Goal: Register for event/course

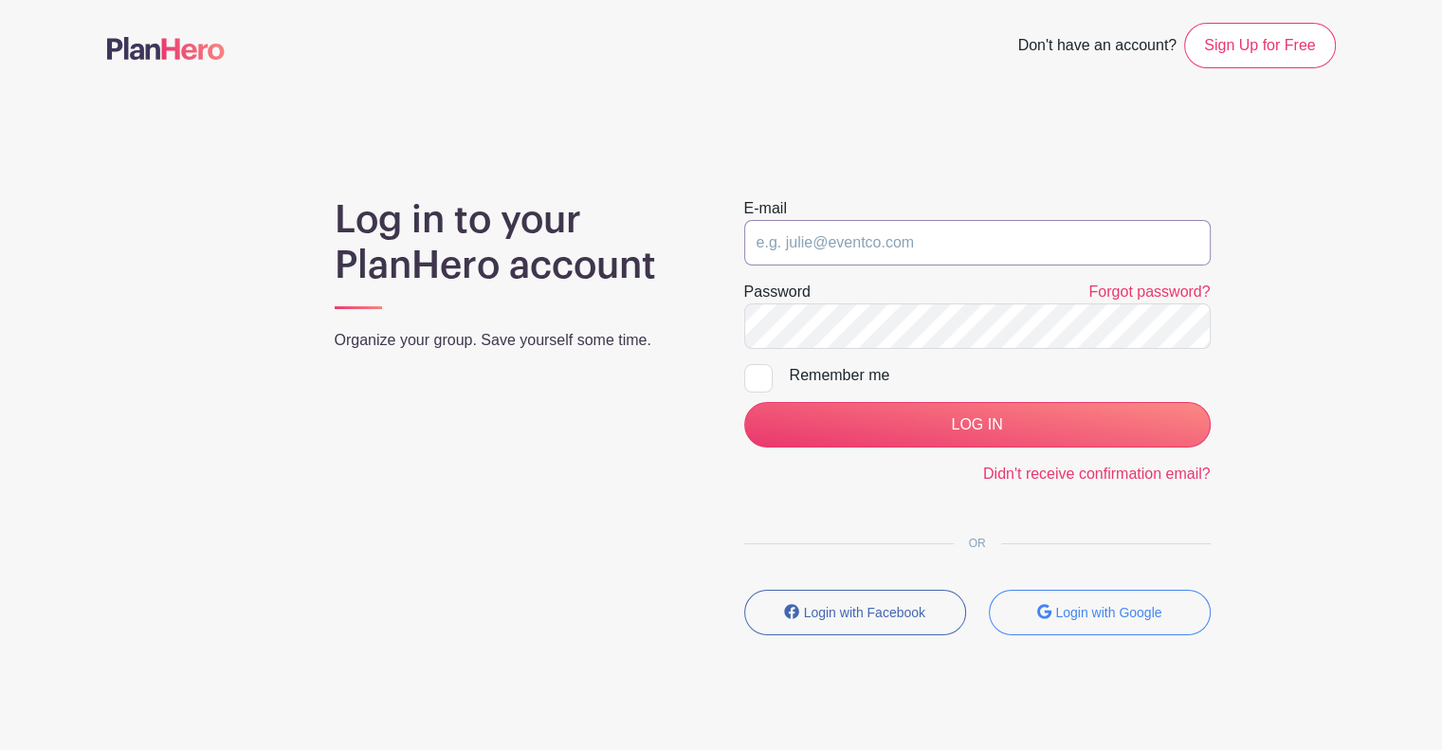
type input "[PERSON_NAME][EMAIL_ADDRESS][DOMAIN_NAME]"
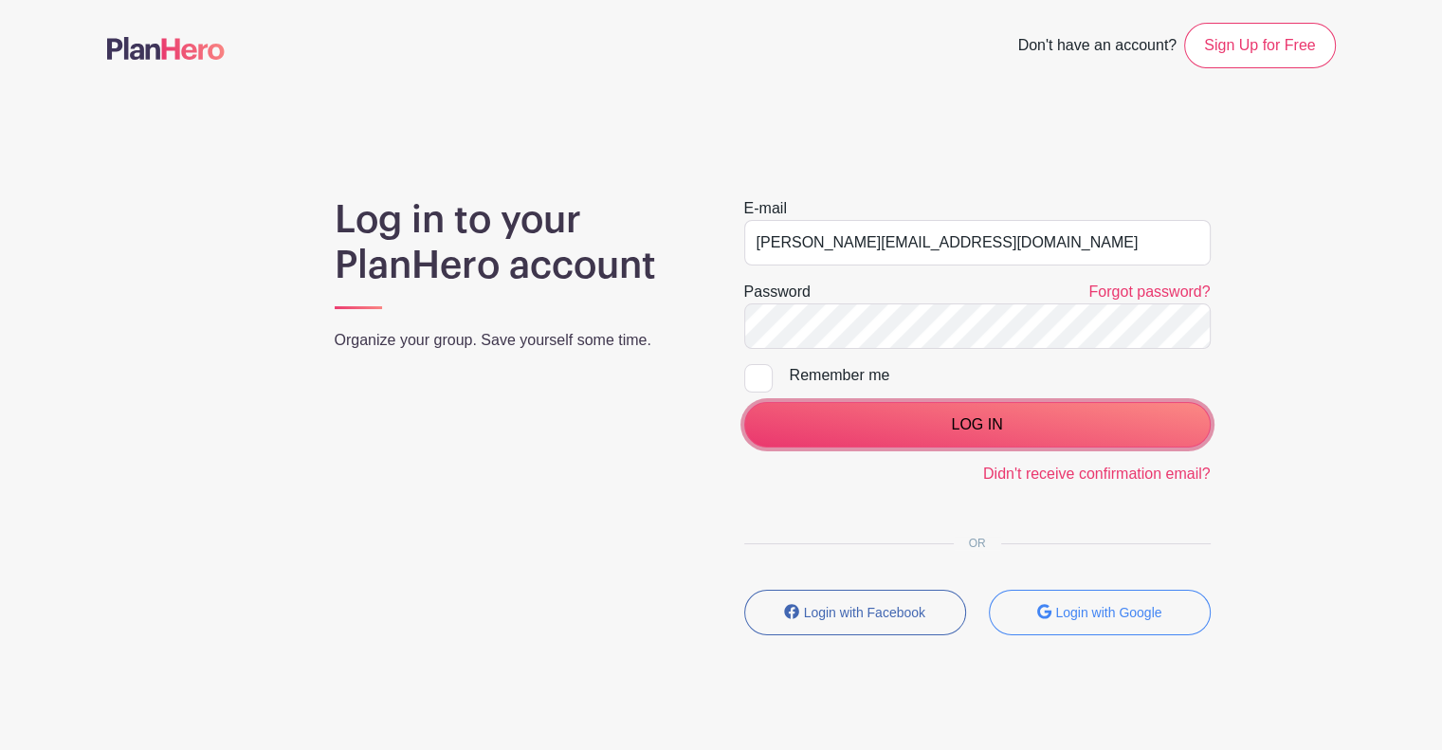
click at [893, 423] on input "LOG IN" at bounding box center [977, 425] width 466 height 46
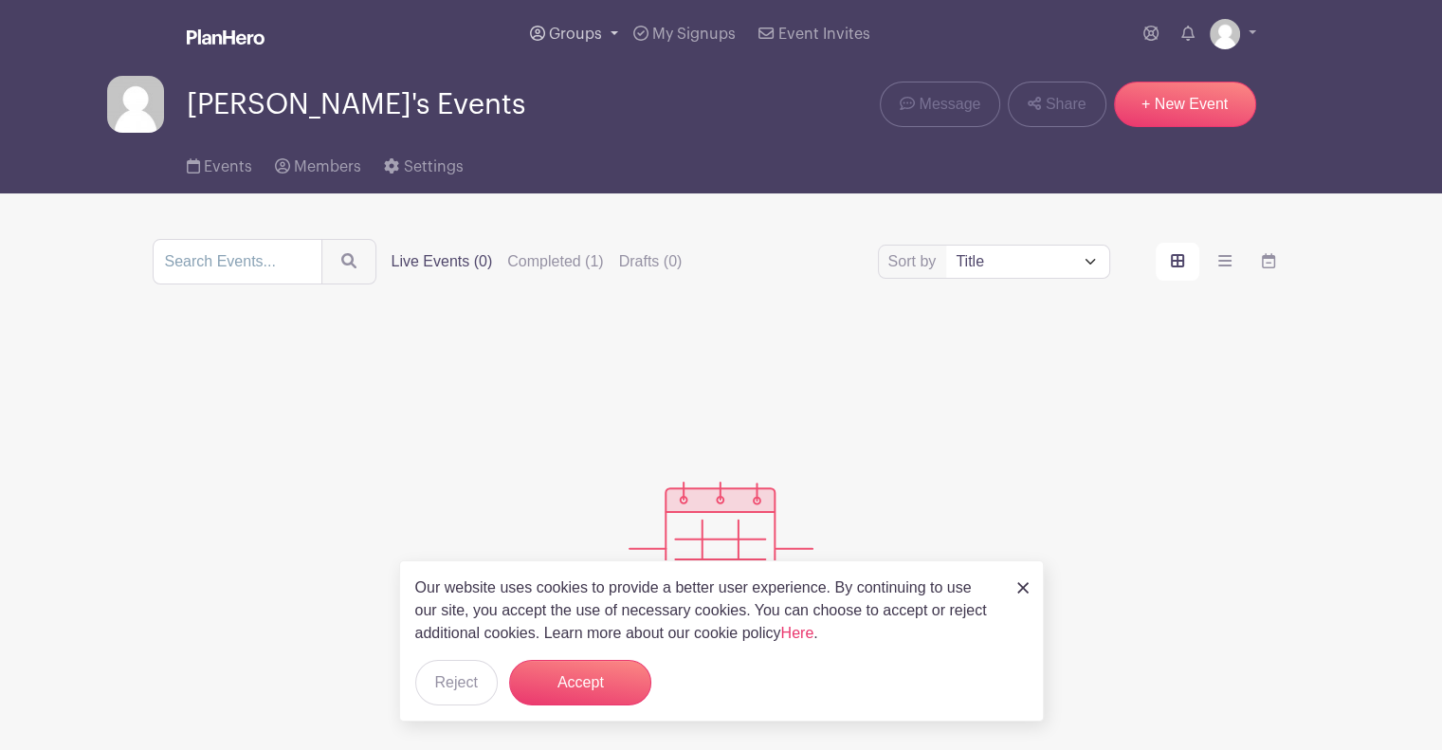
click at [583, 26] on link "Groups" at bounding box center [573, 34] width 103 height 68
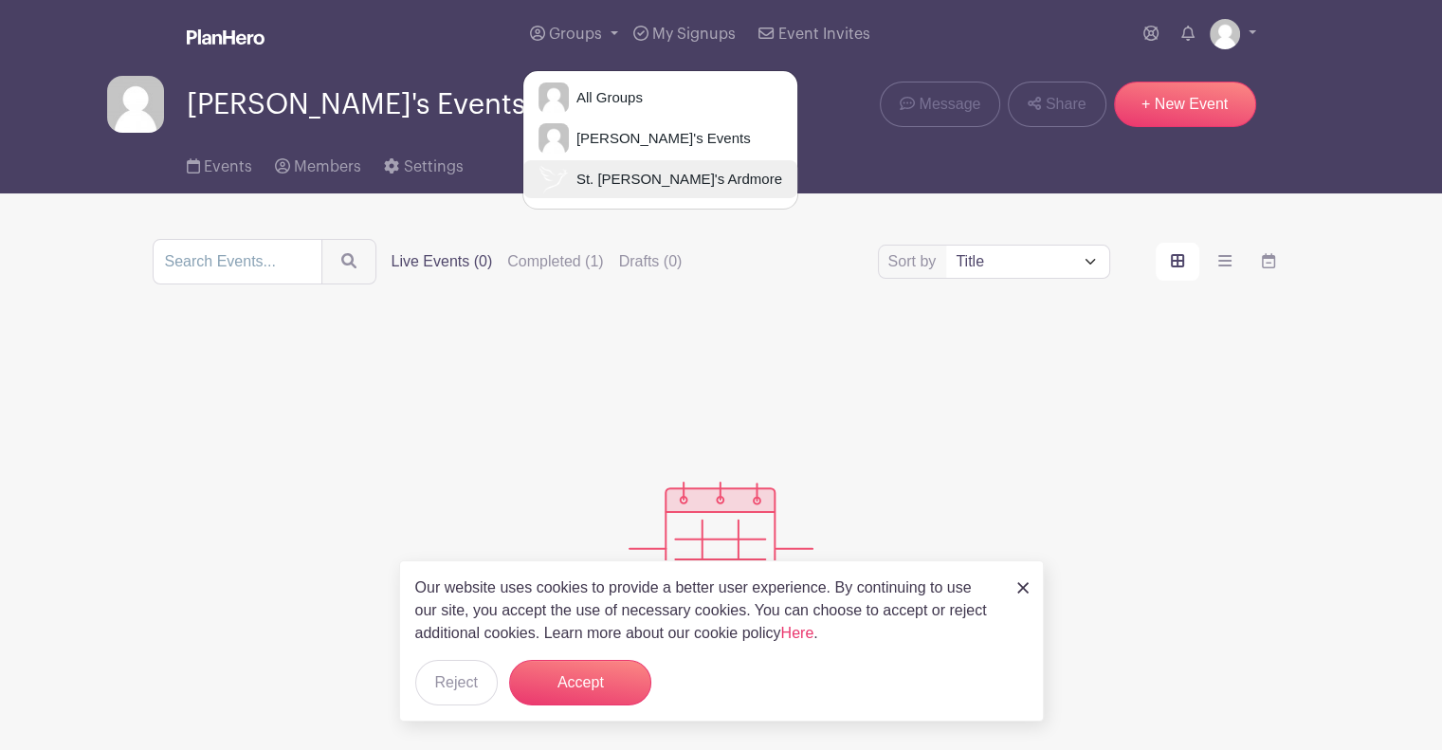
click at [676, 164] on link "St. [PERSON_NAME]'s Ardmore" at bounding box center [660, 179] width 274 height 38
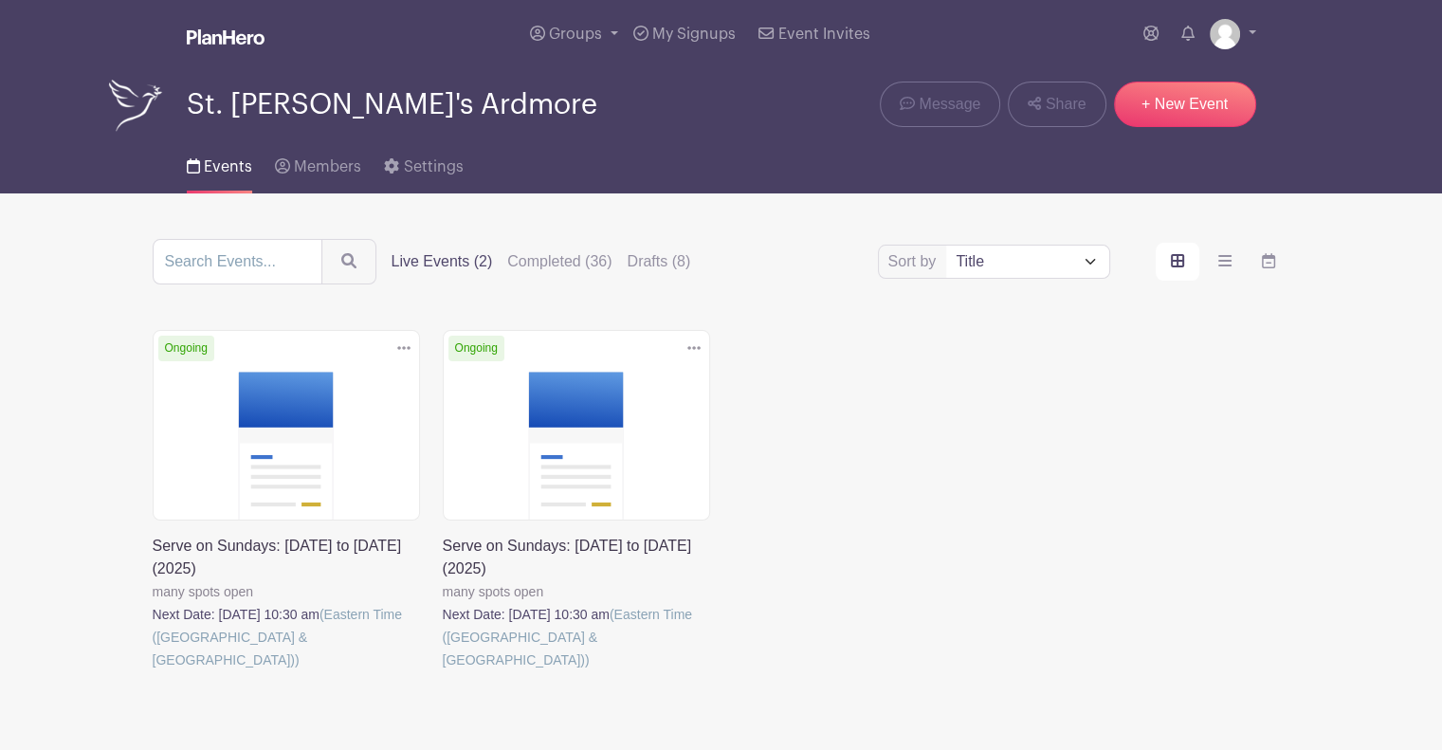
click at [153, 671] on link at bounding box center [153, 671] width 0 height 0
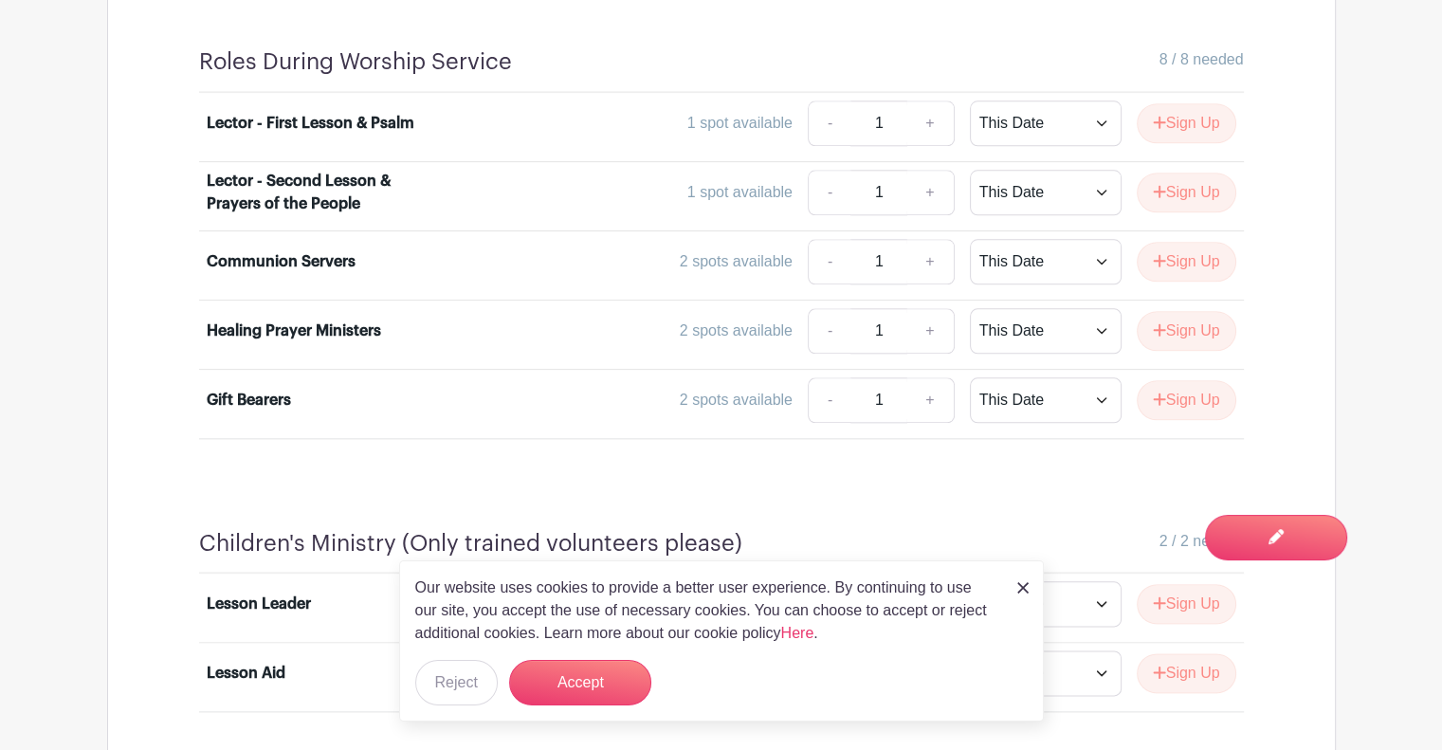
scroll to position [2043, 0]
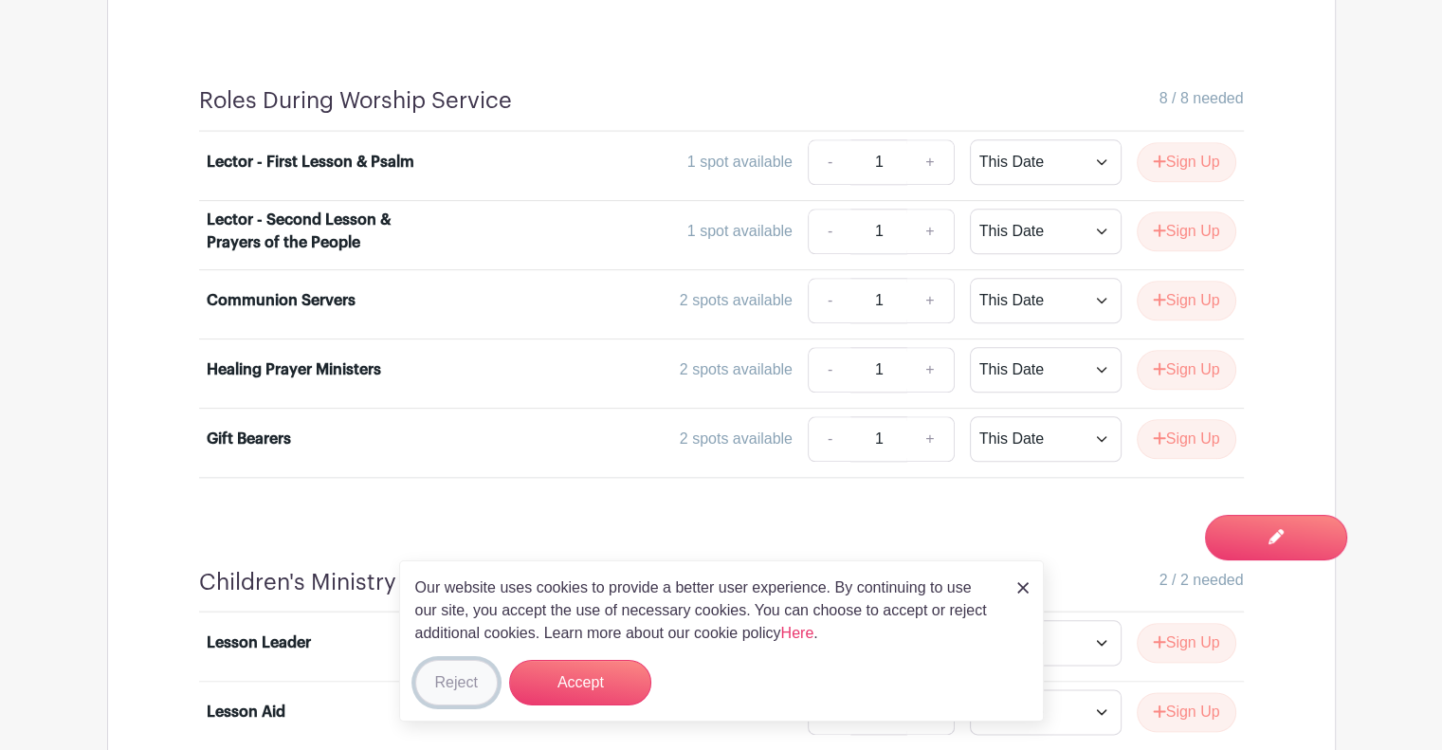
click at [485, 696] on button "Reject" at bounding box center [456, 683] width 82 height 46
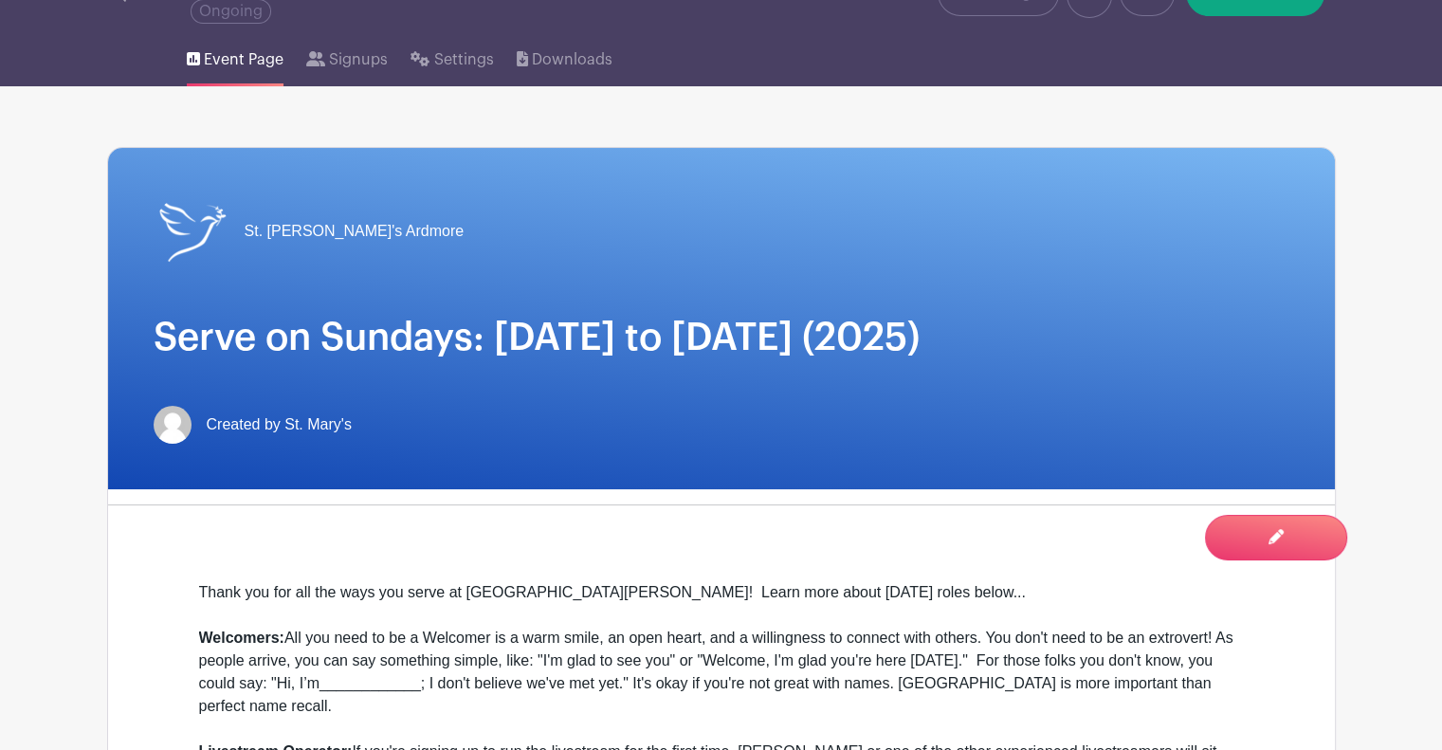
scroll to position [0, 0]
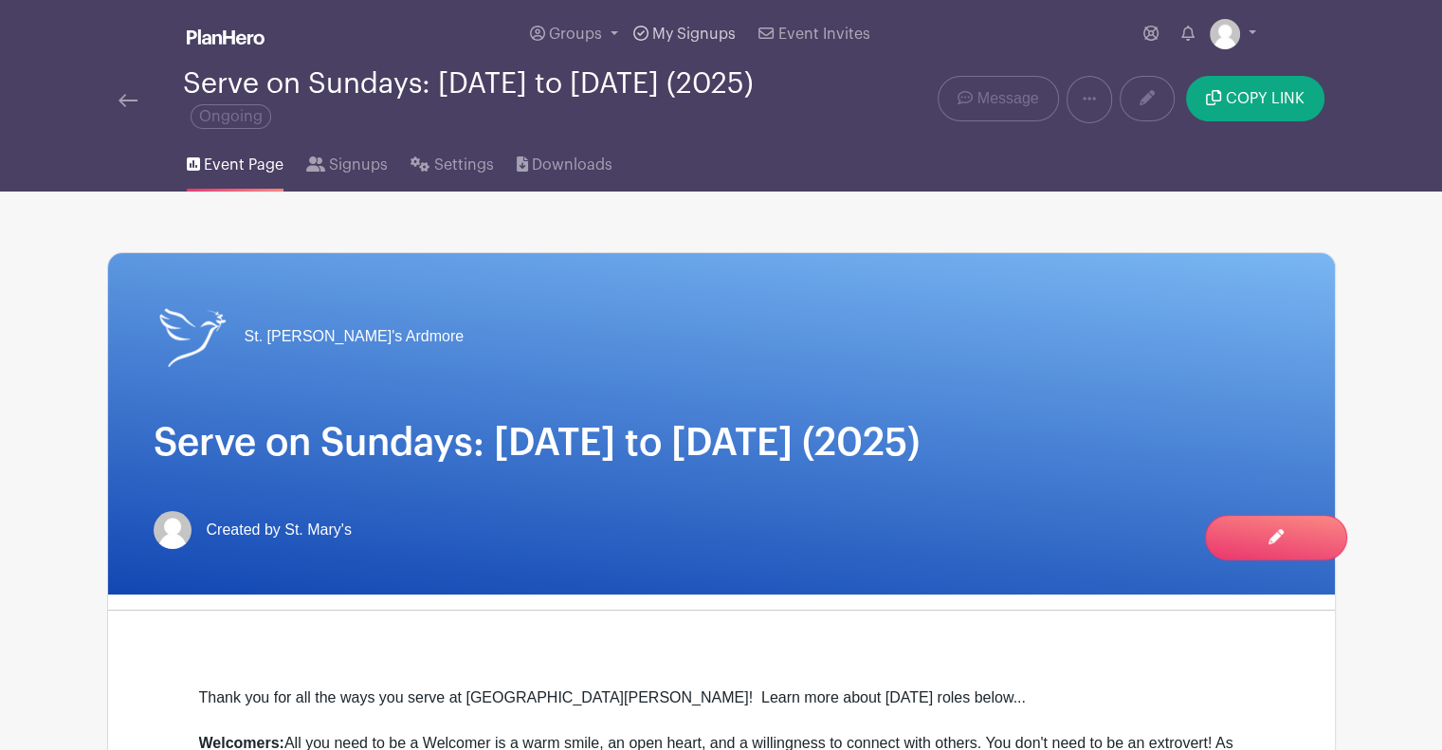
click at [672, 36] on span "My Signups" at bounding box center [693, 34] width 83 height 15
click at [607, 45] on link "Groups" at bounding box center [573, 34] width 103 height 68
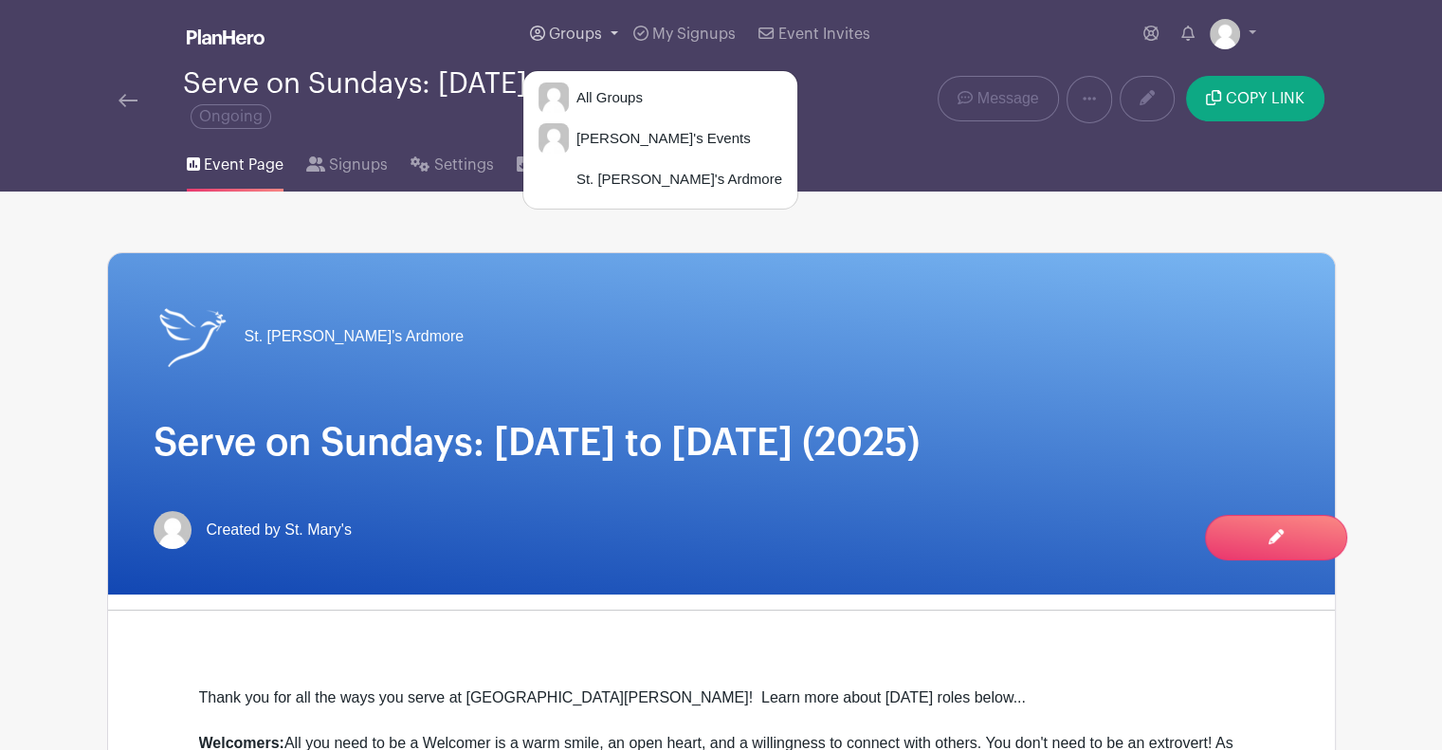
click at [607, 45] on link "Groups" at bounding box center [573, 34] width 103 height 68
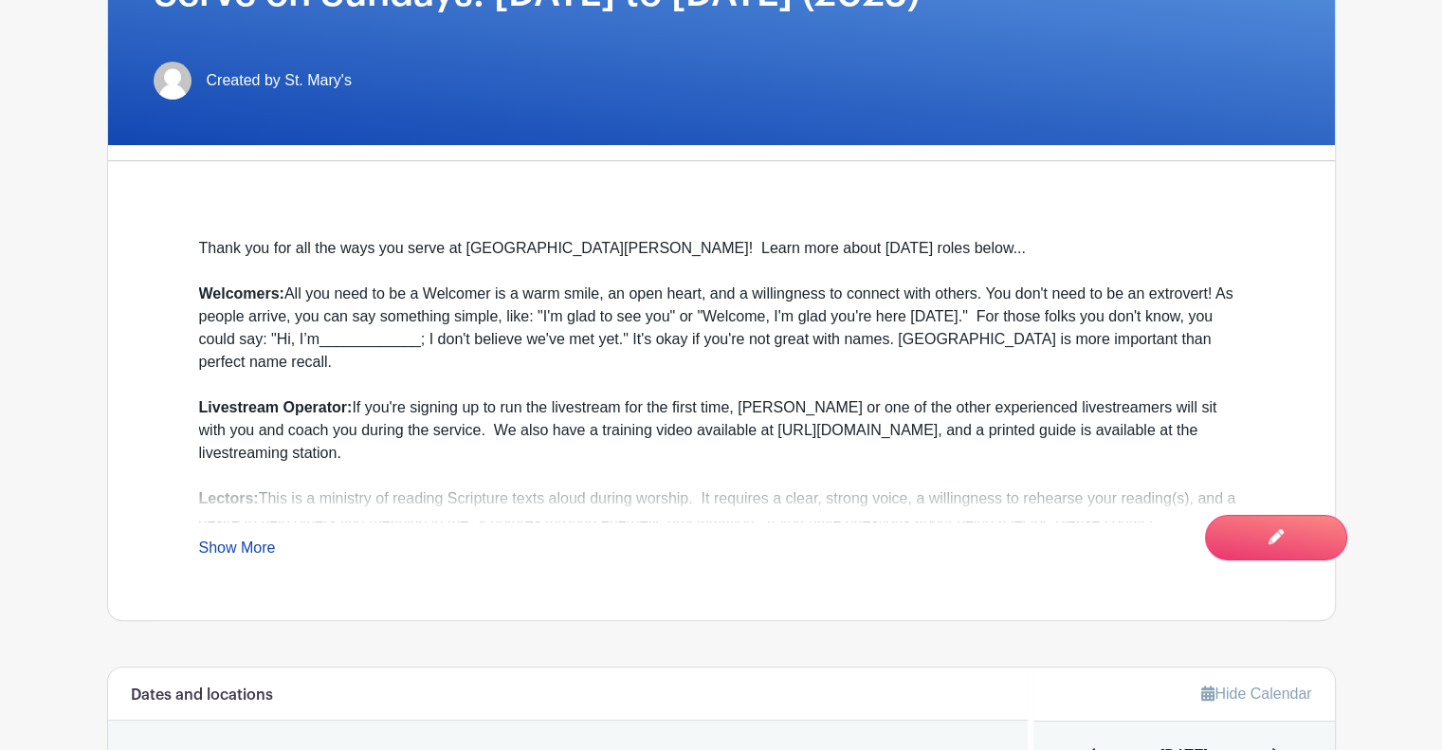
scroll to position [455, 0]
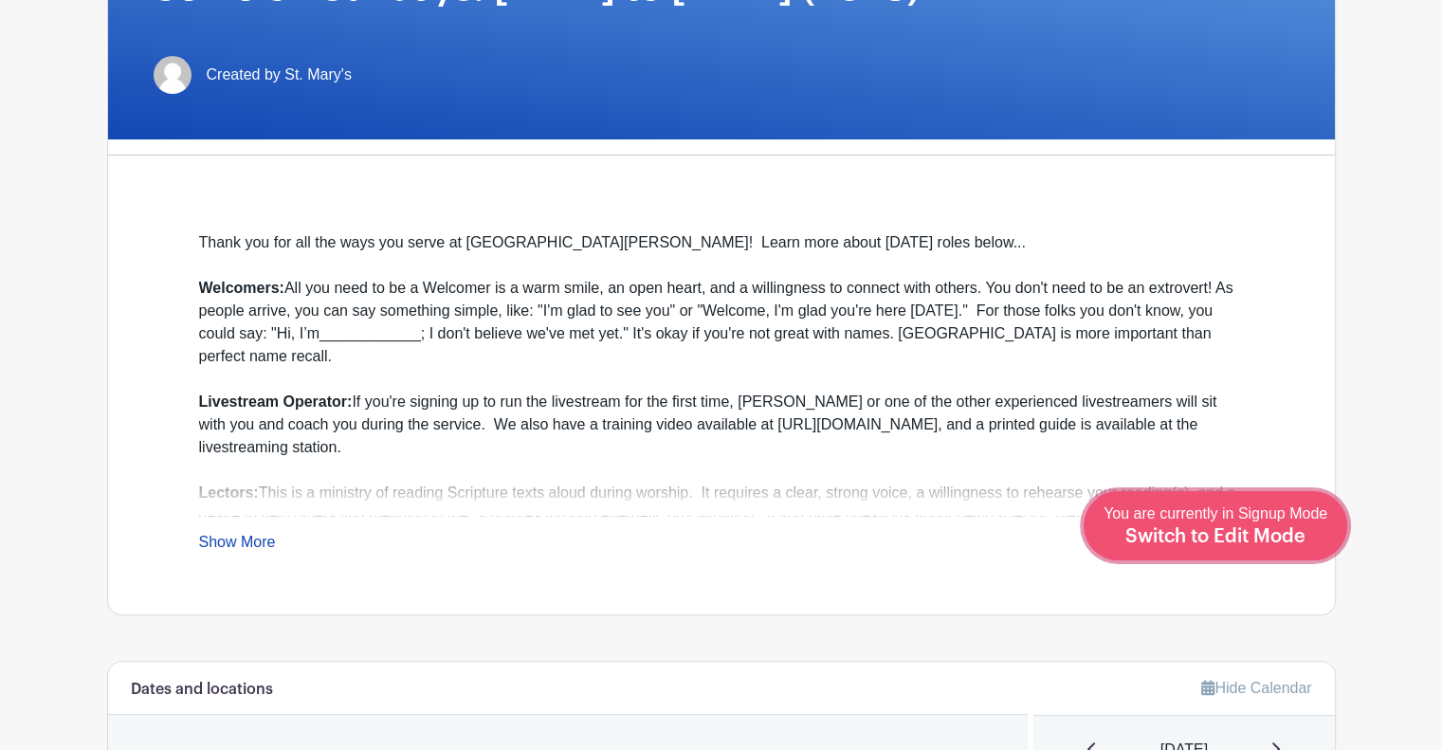
click at [1284, 534] on span "Switch to Edit Mode" at bounding box center [1215, 536] width 180 height 19
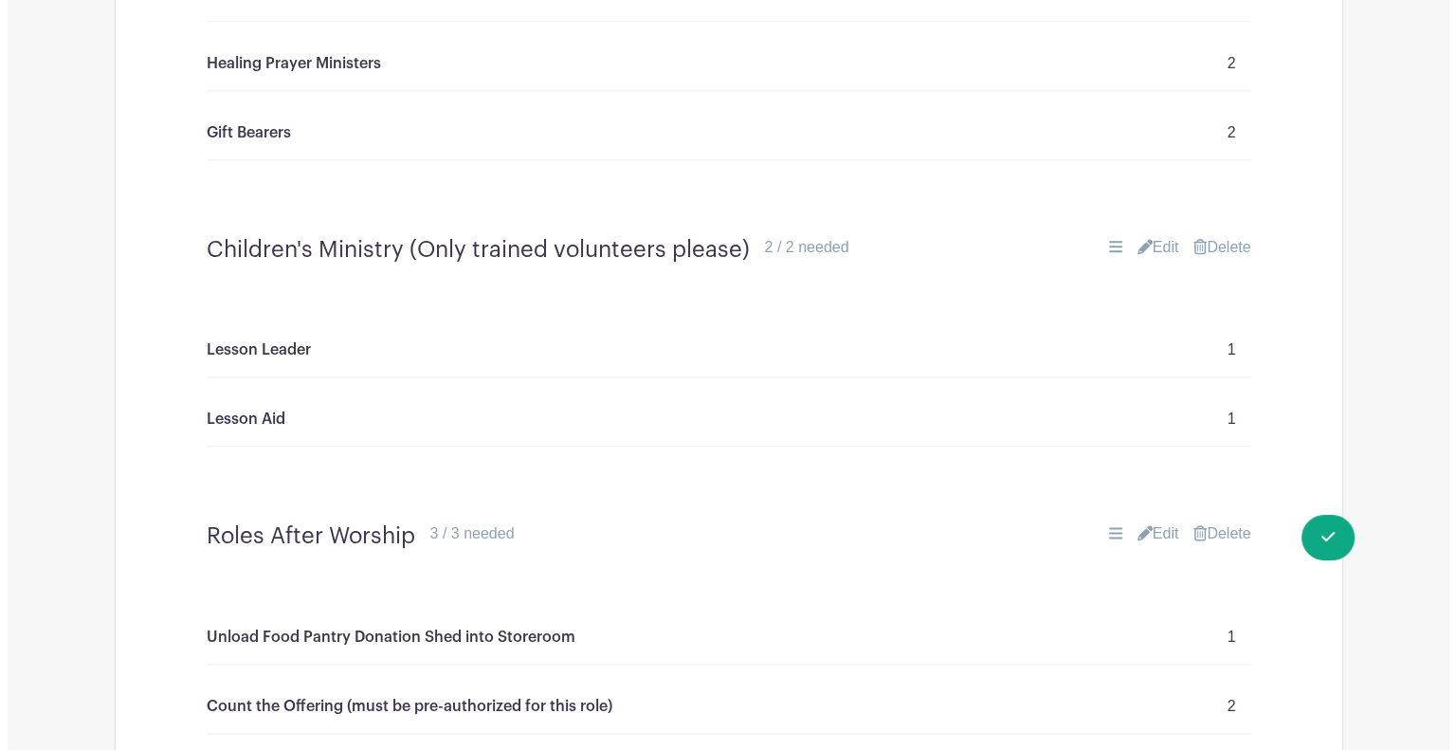
scroll to position [2374, 0]
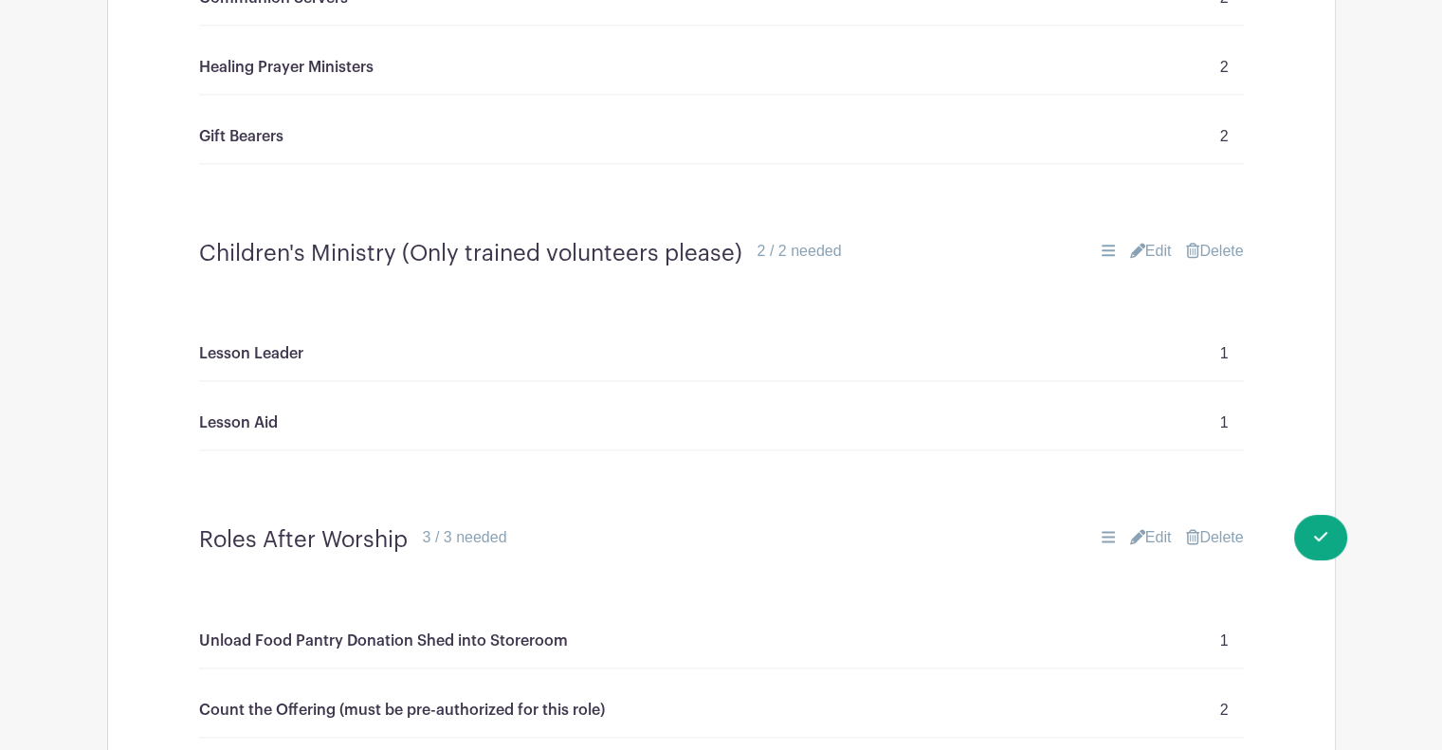
click at [1232, 242] on link "Delete" at bounding box center [1214, 251] width 57 height 23
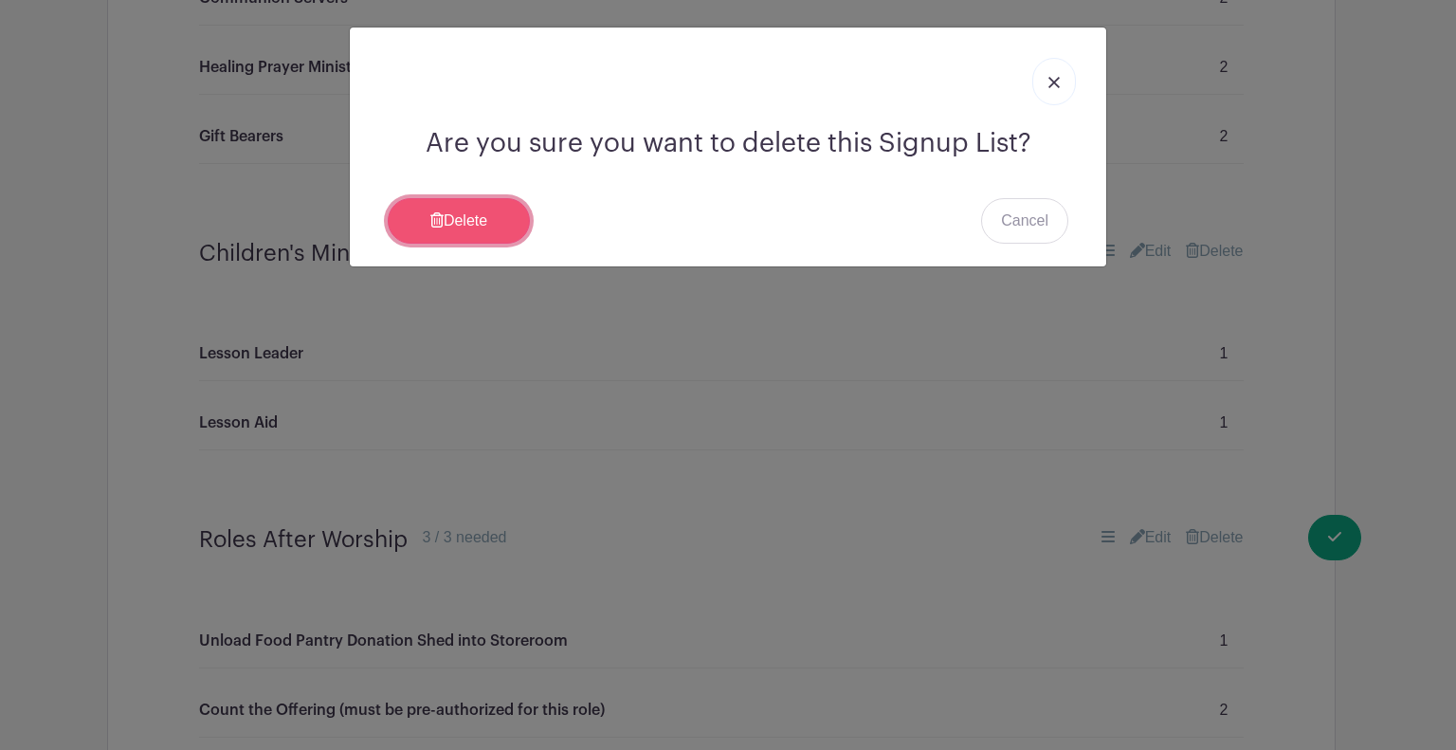
click at [519, 227] on link "Delete" at bounding box center [459, 221] width 142 height 46
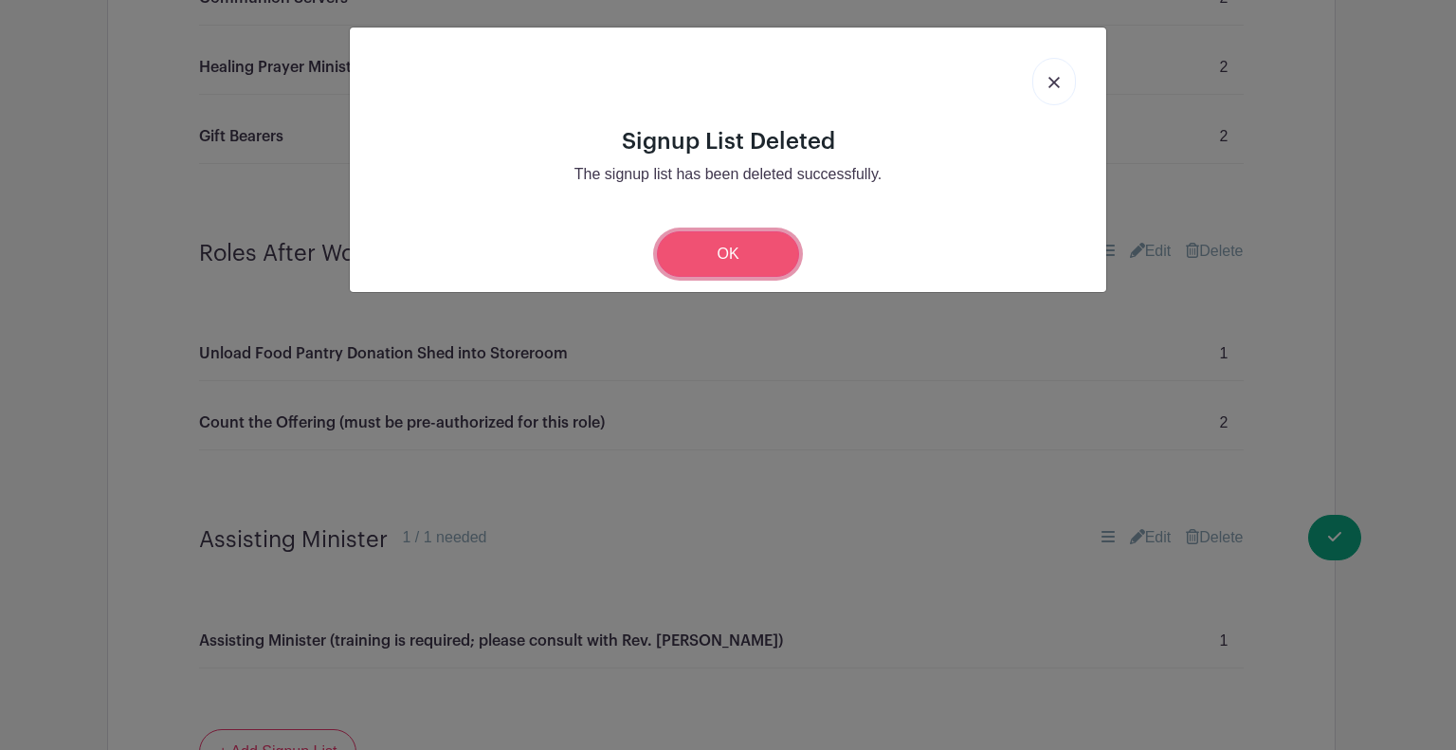
click at [754, 260] on link "OK" at bounding box center [728, 254] width 142 height 46
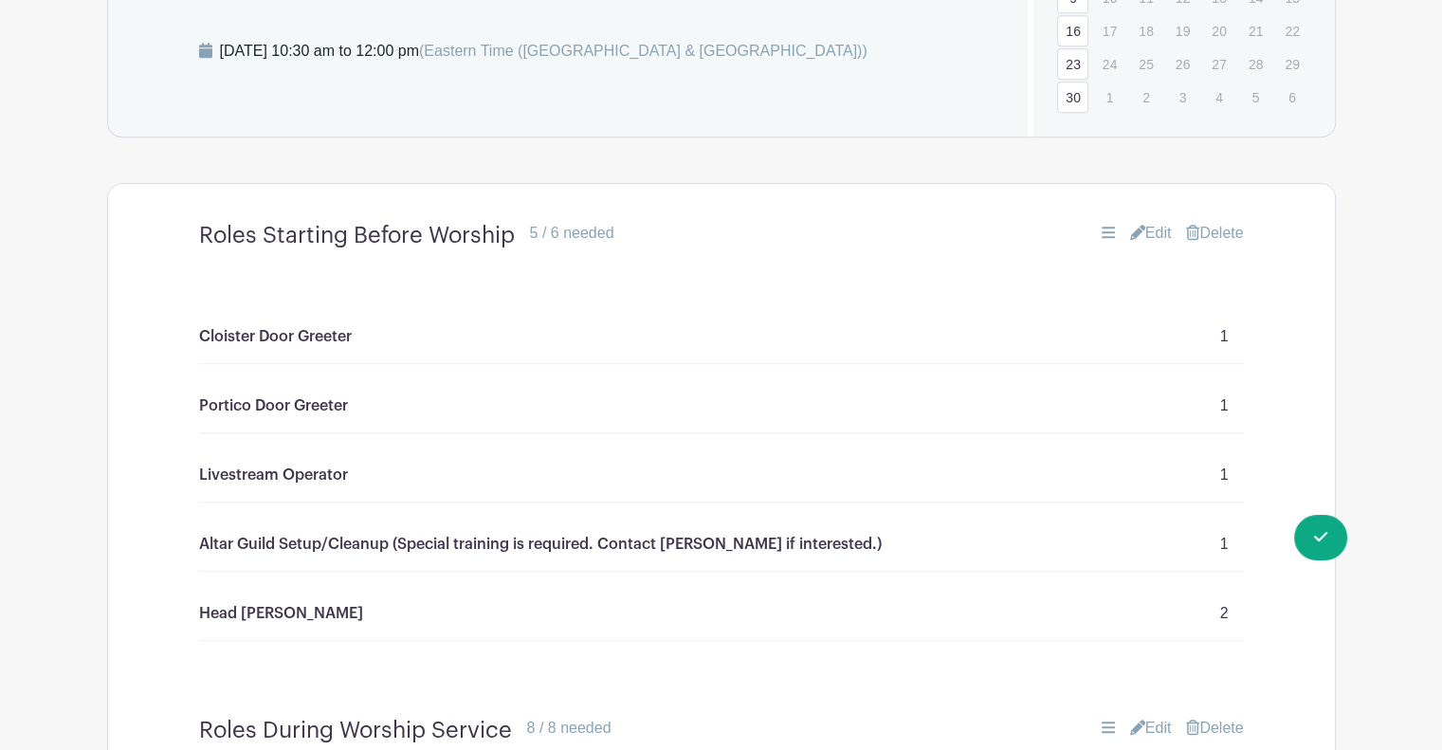
scroll to position [1205, 0]
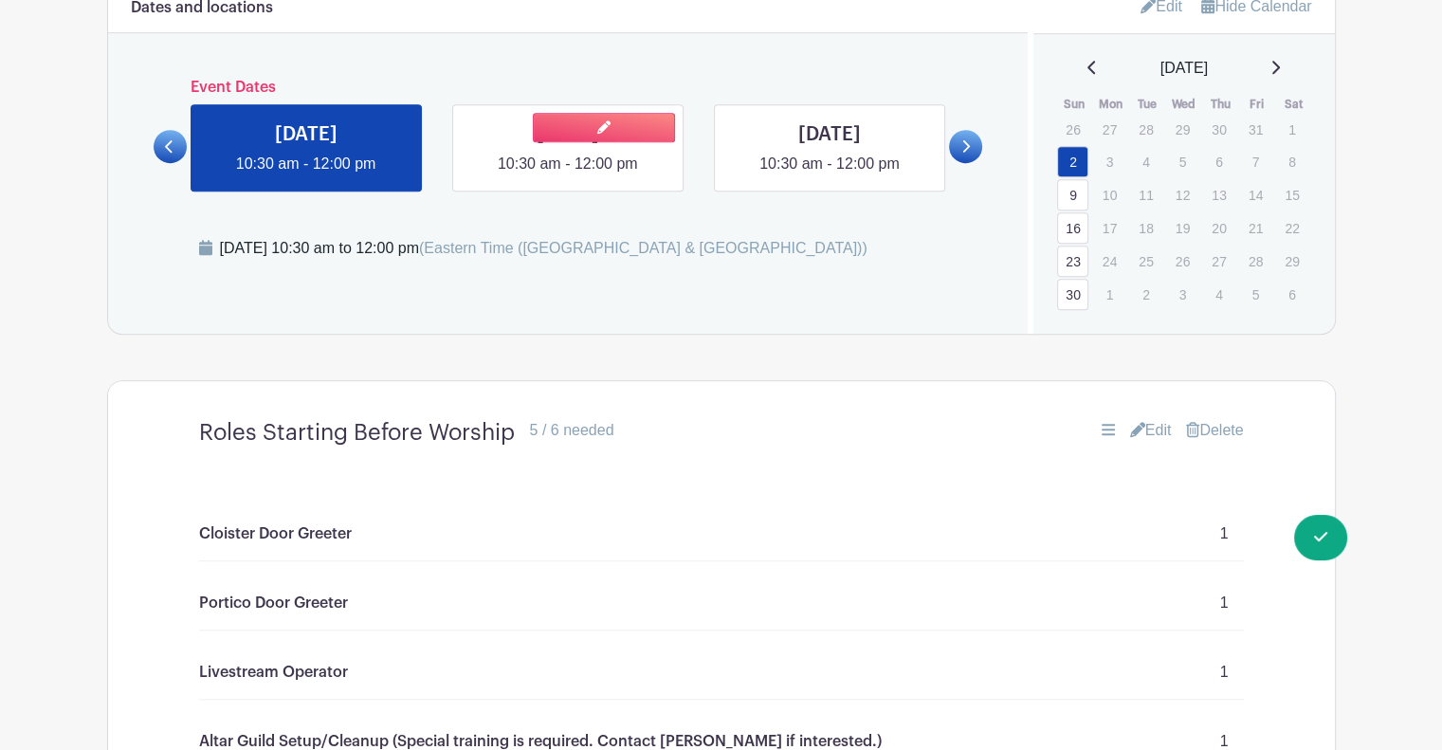
click at [568, 175] on link at bounding box center [568, 175] width 0 height 0
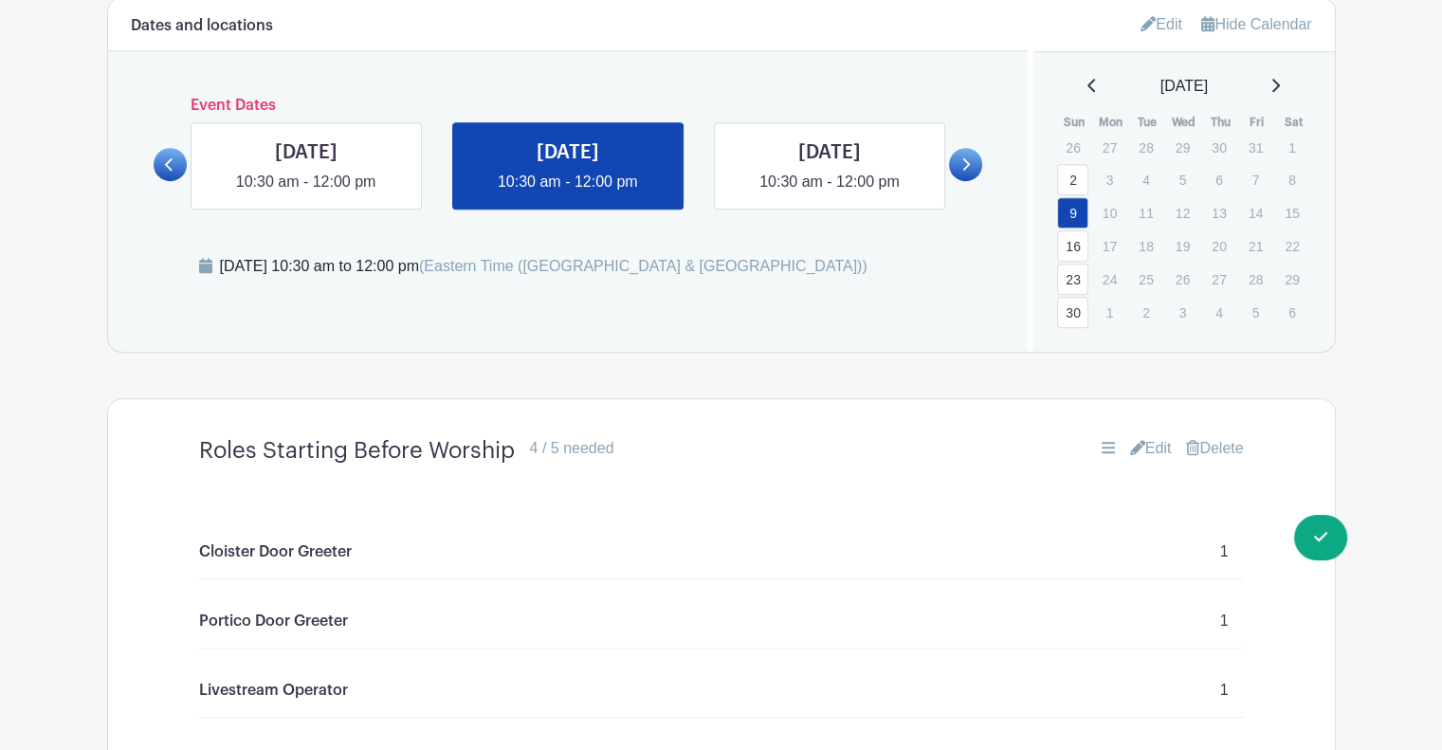
scroll to position [1178, 0]
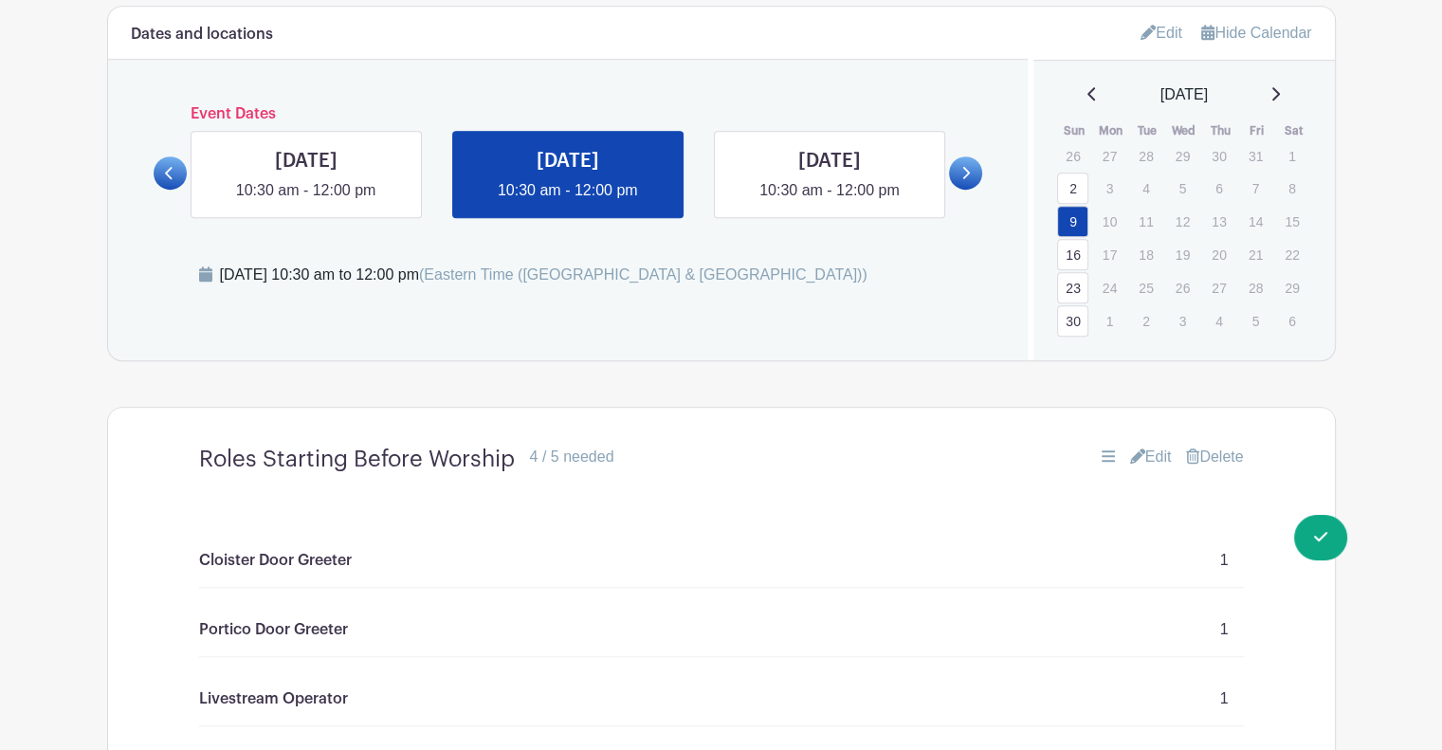
click at [1077, 286] on link "23" at bounding box center [1072, 287] width 31 height 31
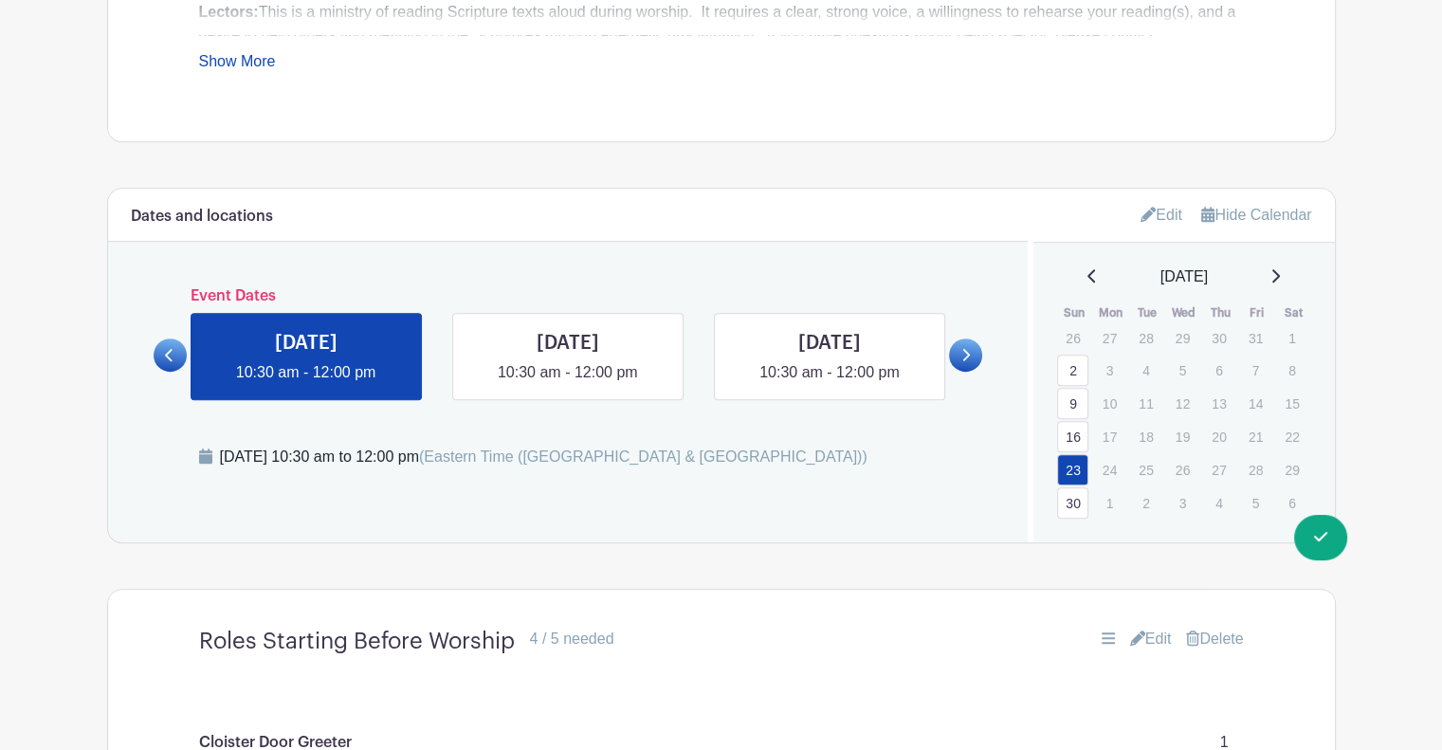
scroll to position [992, 0]
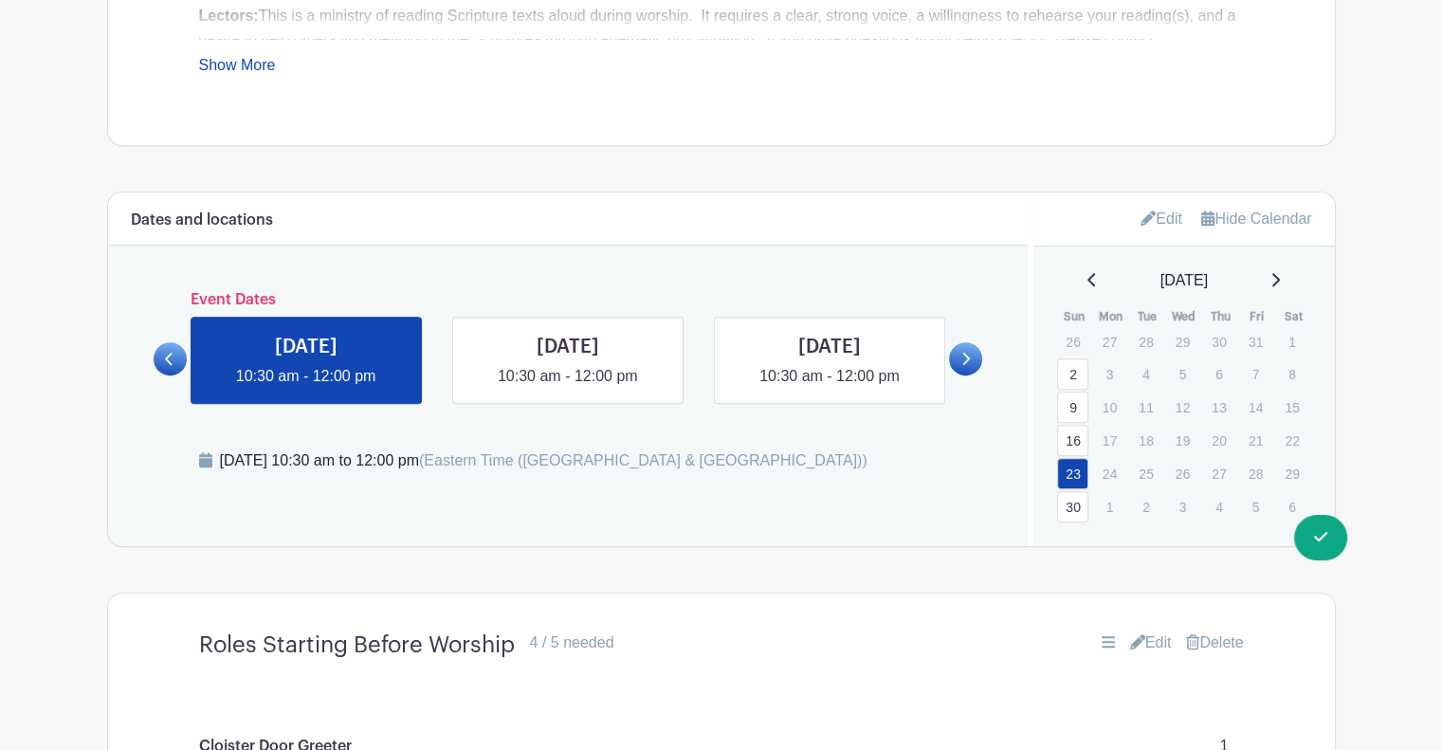
click at [1065, 513] on link "30" at bounding box center [1072, 506] width 31 height 31
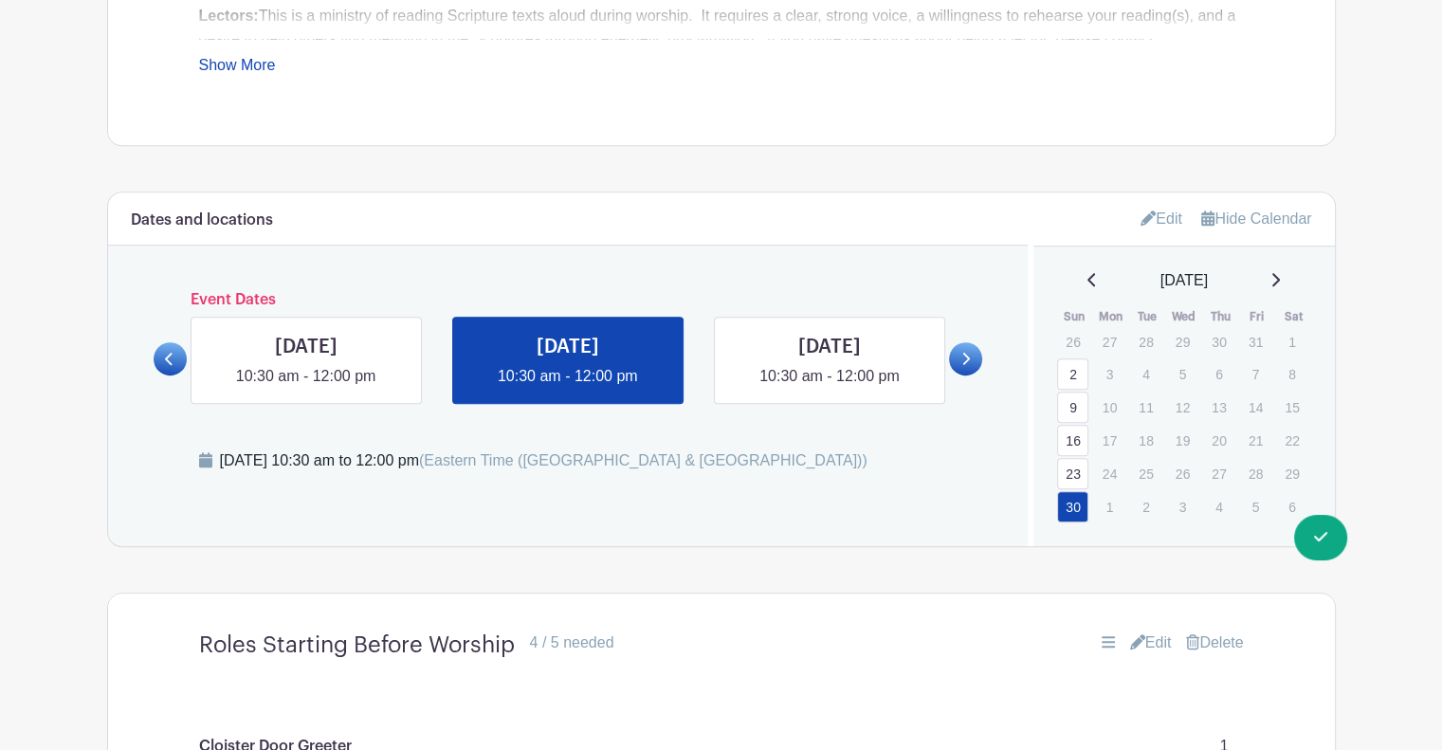
click at [1280, 280] on icon at bounding box center [1276, 279] width 8 height 13
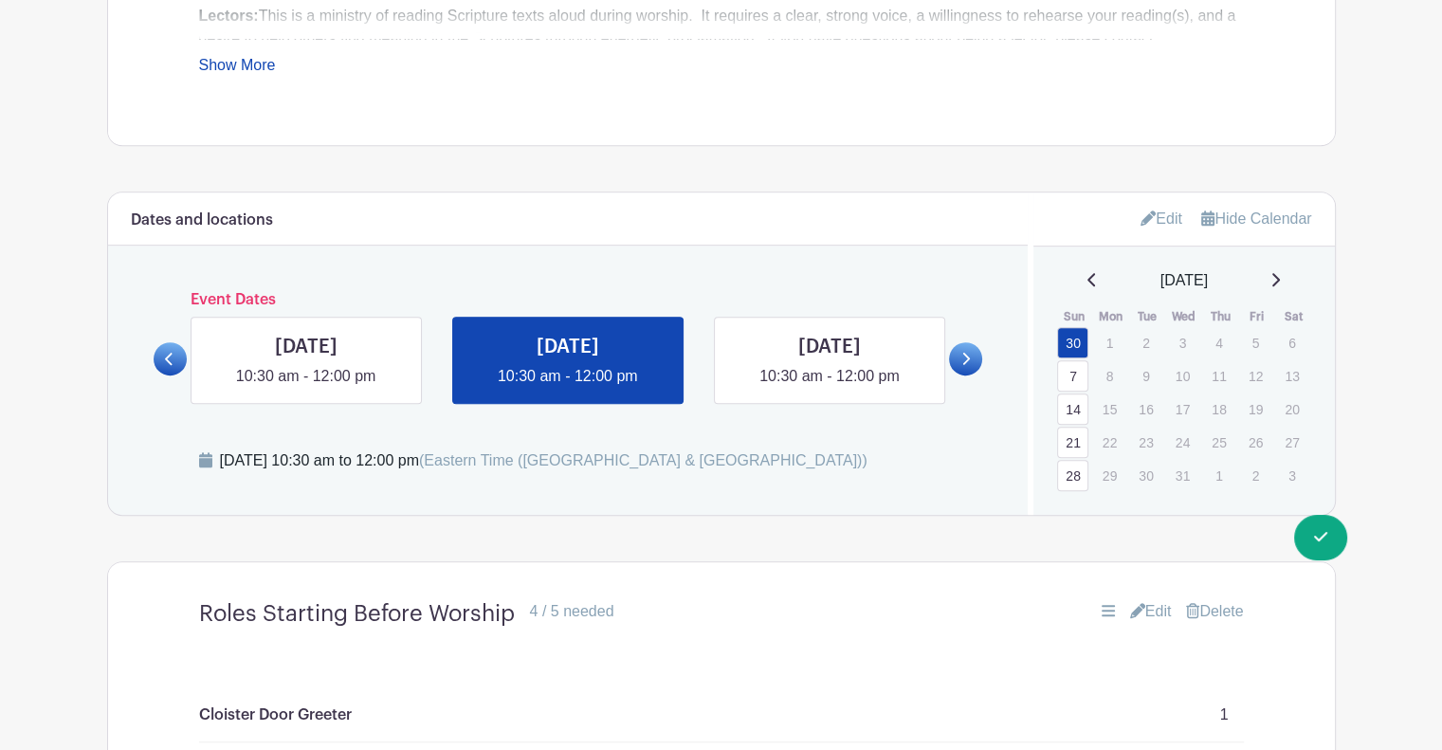
click at [1075, 439] on link "21" at bounding box center [1072, 442] width 31 height 31
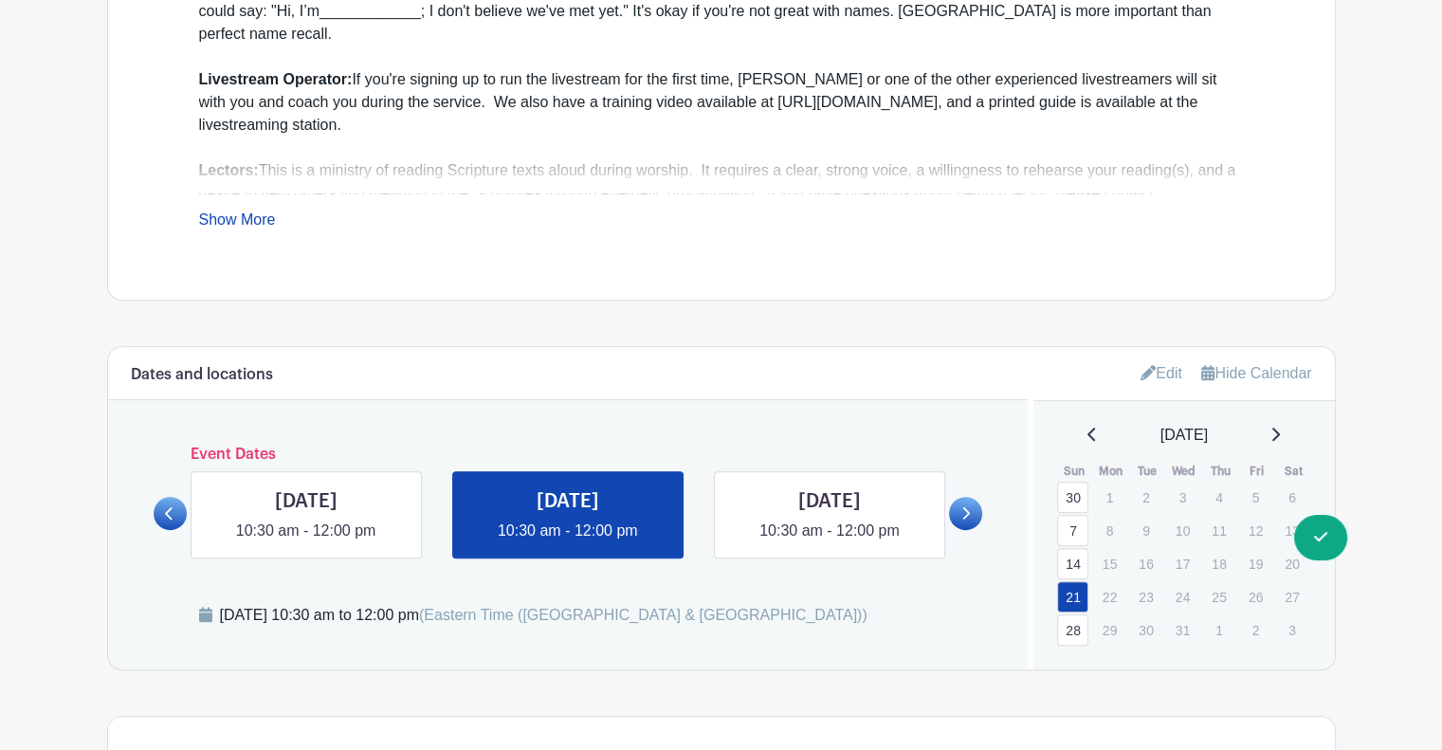
scroll to position [829, 0]
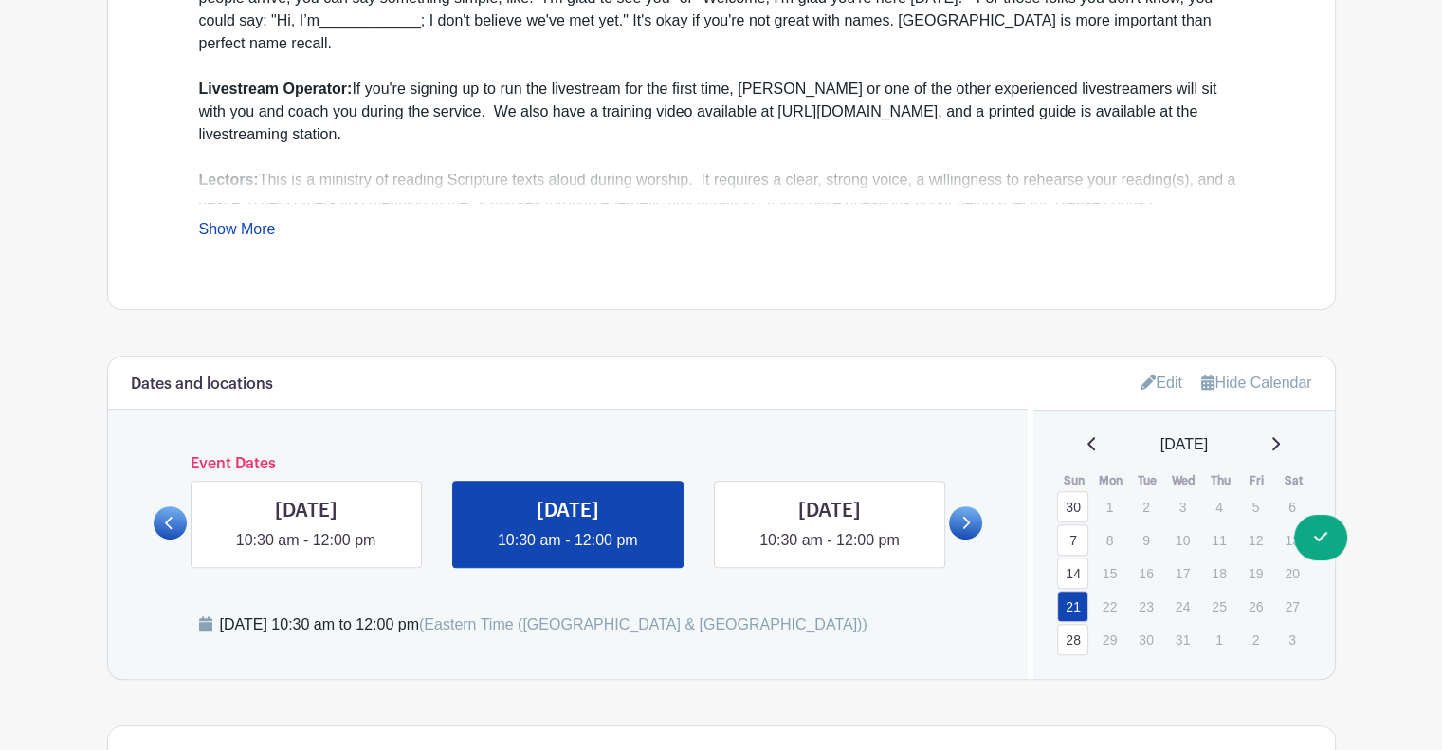
click at [1071, 634] on link "28" at bounding box center [1072, 639] width 31 height 31
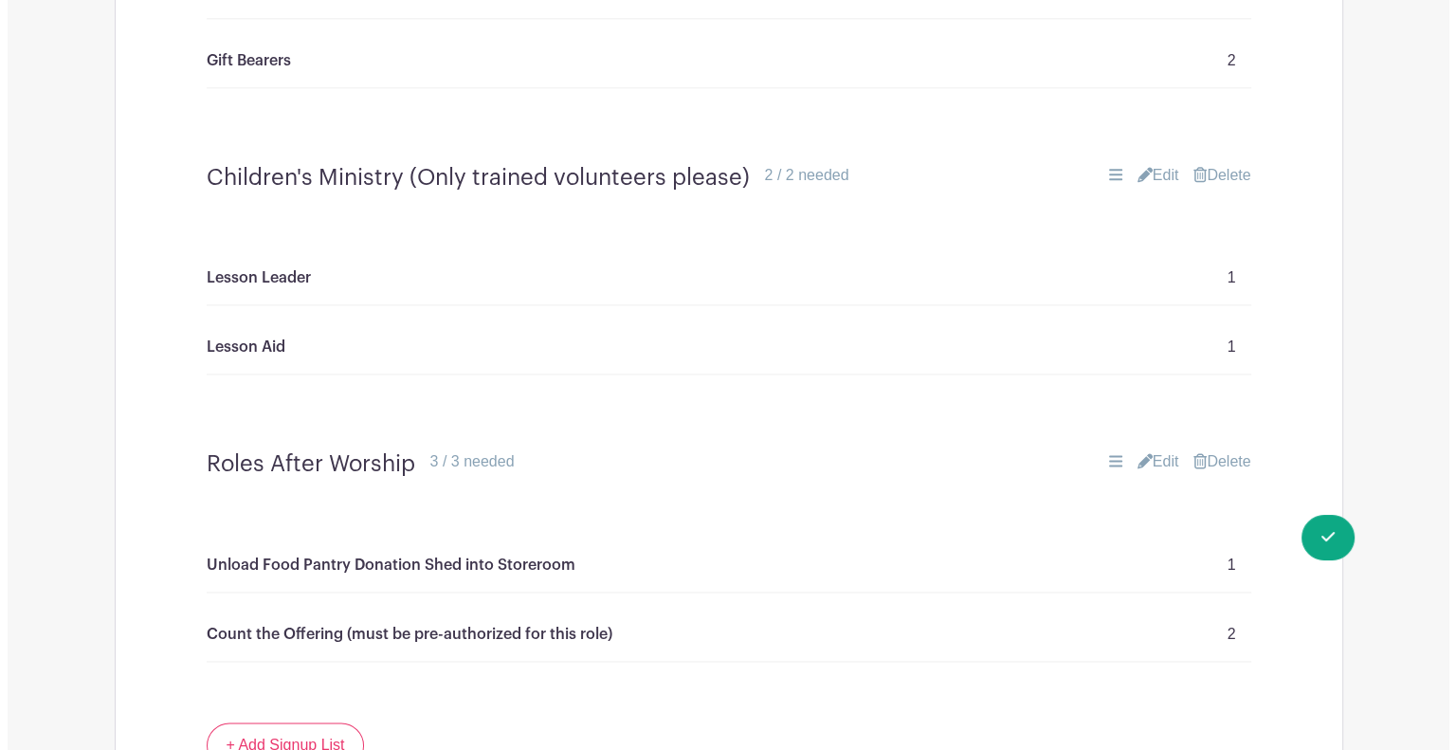
scroll to position [2415, 0]
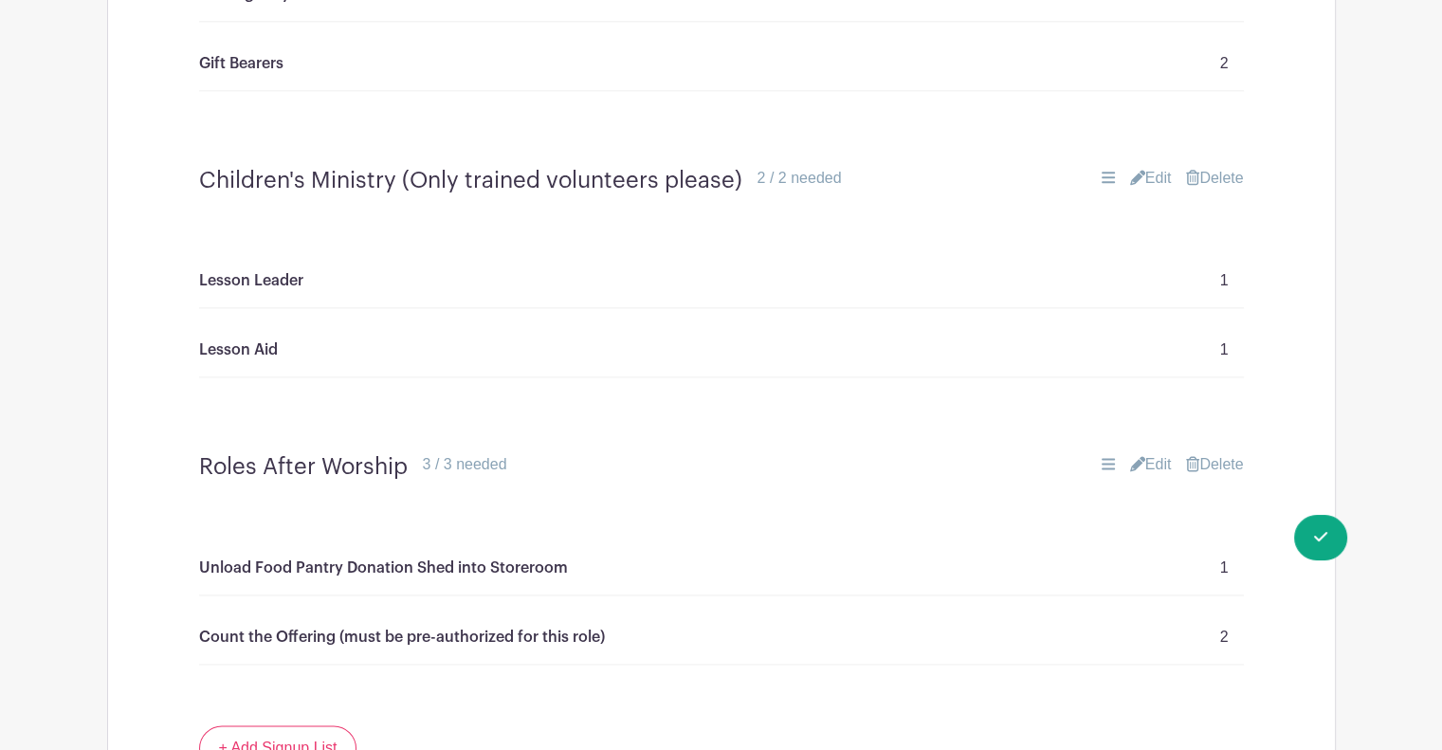
click at [1229, 173] on link "Delete" at bounding box center [1214, 178] width 57 height 23
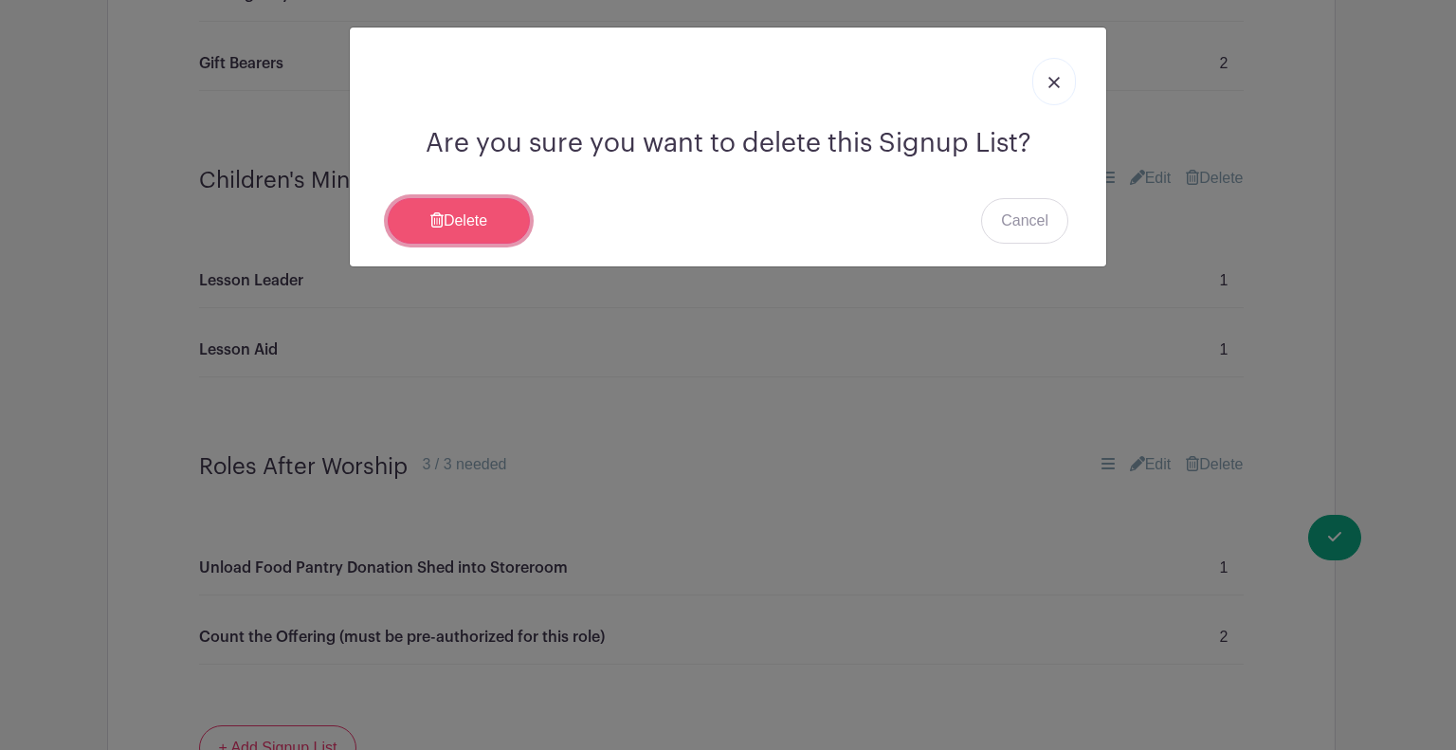
click at [509, 216] on link "Delete" at bounding box center [459, 221] width 142 height 46
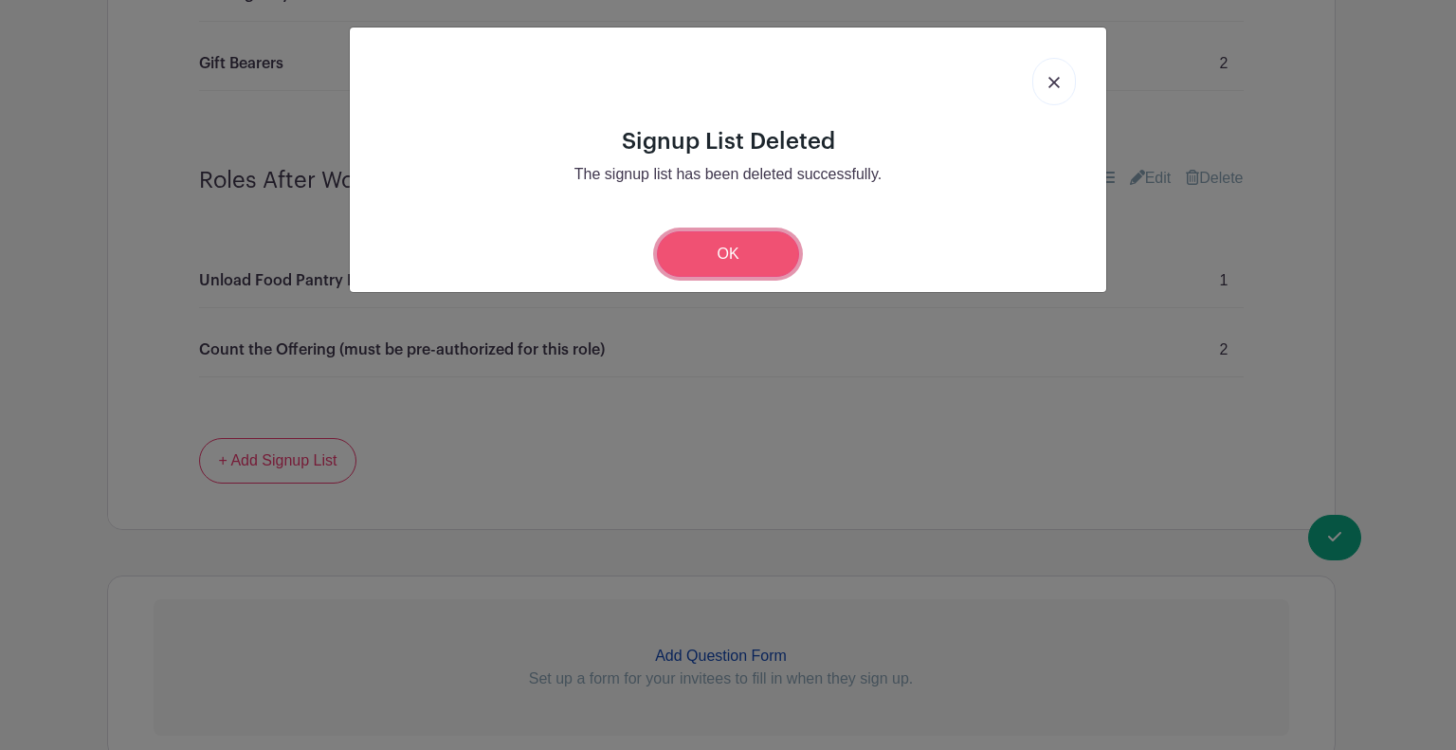
click at [680, 246] on link "OK" at bounding box center [728, 254] width 142 height 46
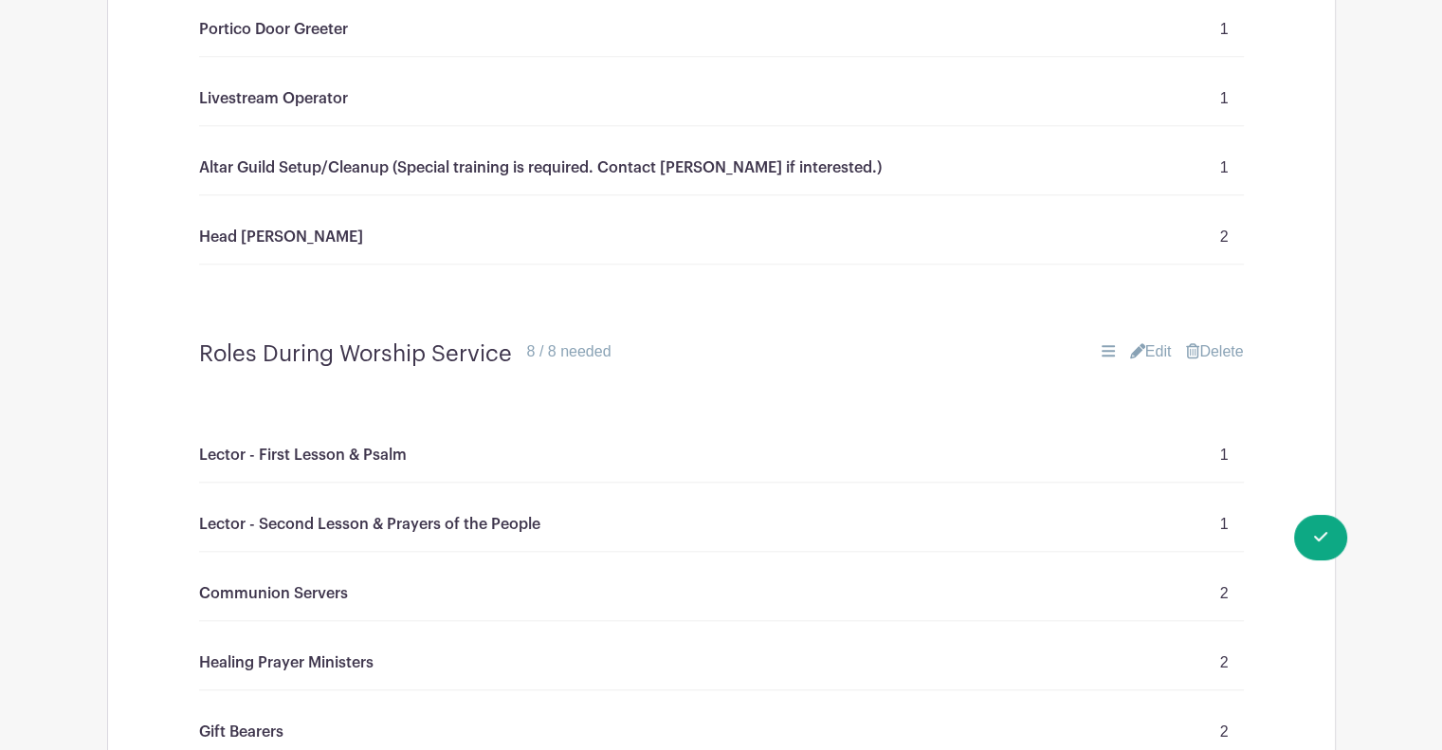
scroll to position [1532, 0]
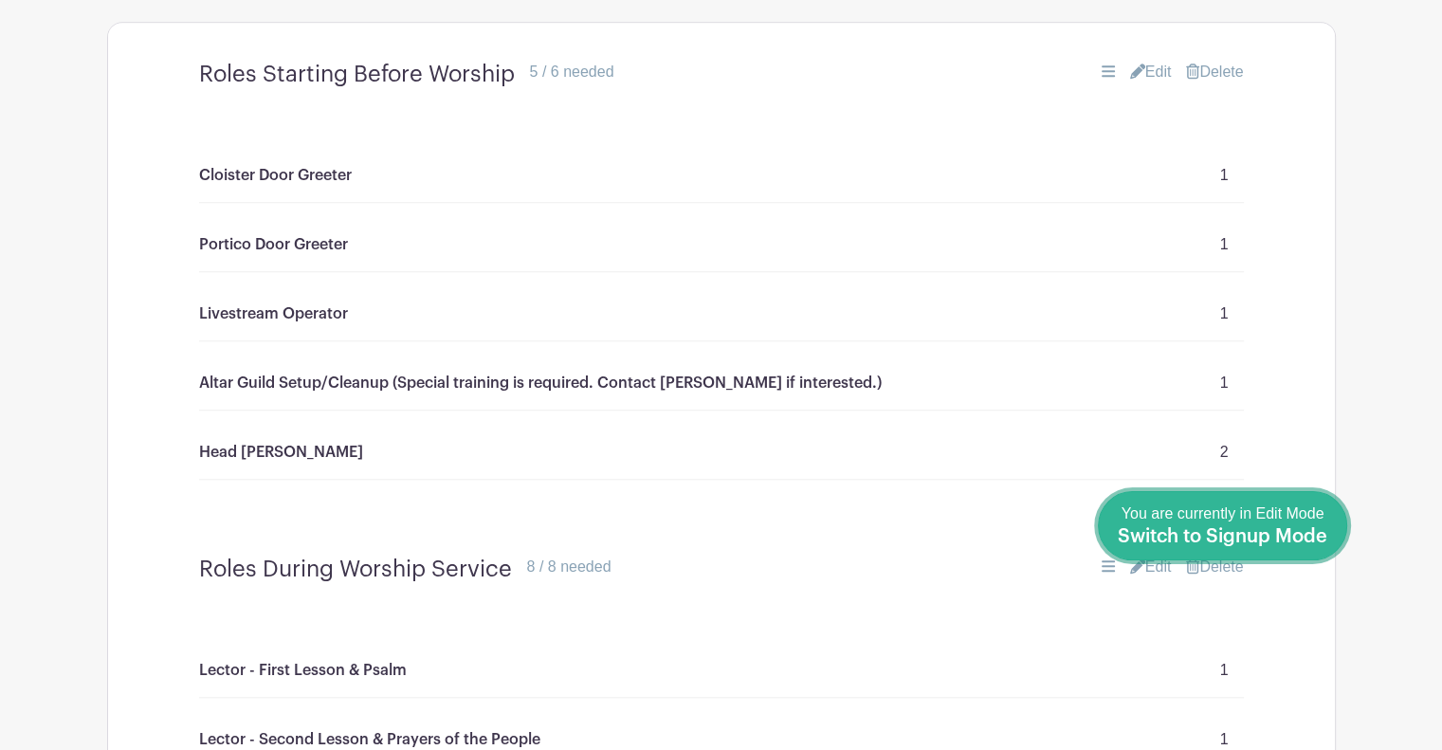
click at [1328, 538] on link "Done Editing You are currently in Edit Mode Switch to Signup Mode" at bounding box center [1222, 525] width 249 height 69
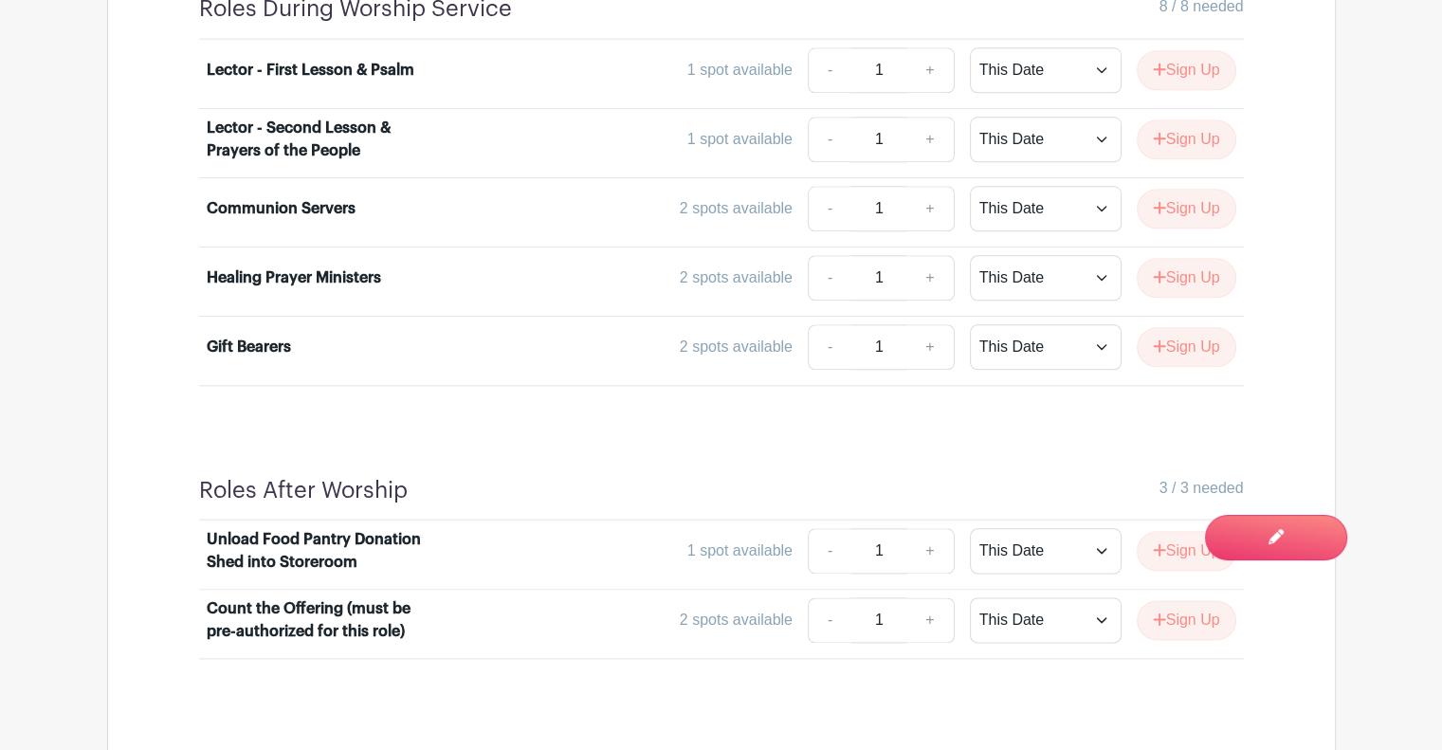
scroll to position [2138, 0]
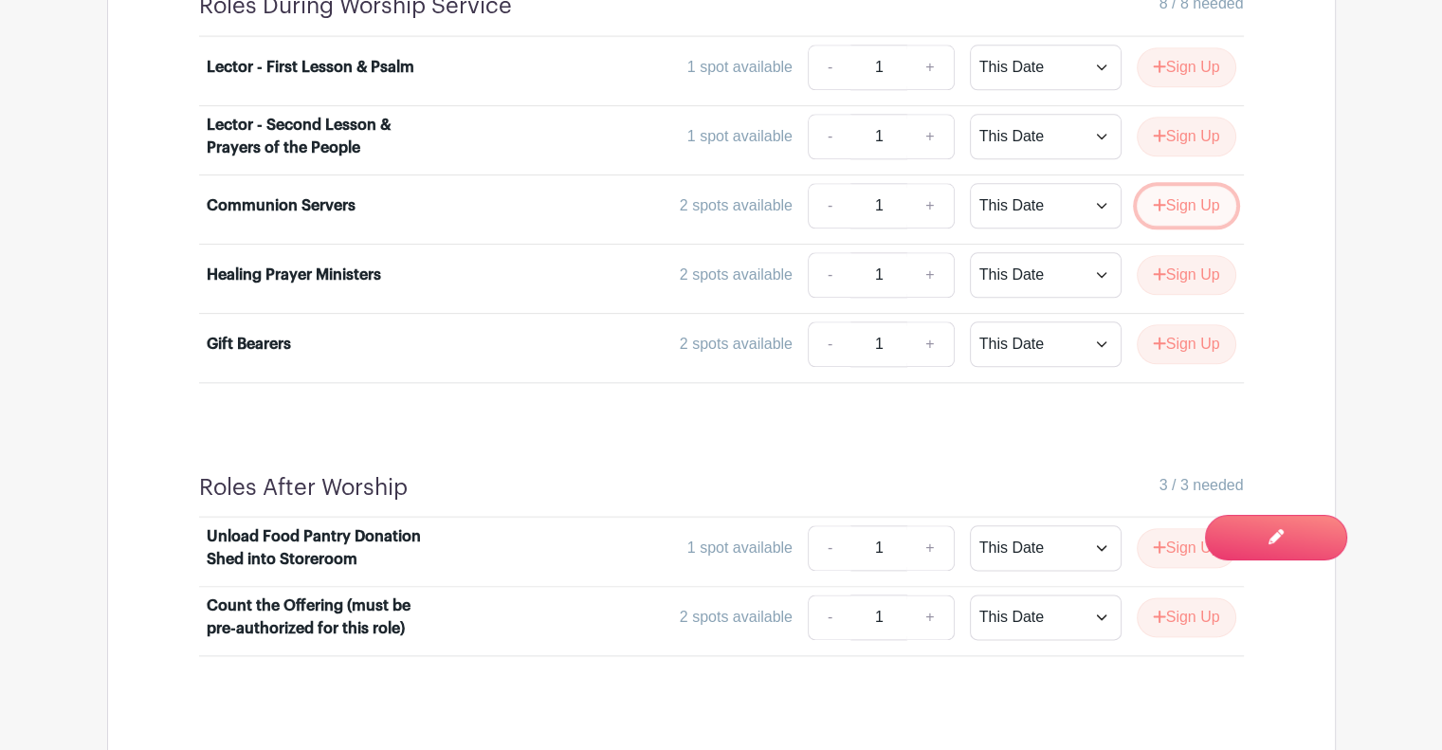
click at [1193, 212] on button "Sign Up" at bounding box center [1187, 206] width 100 height 40
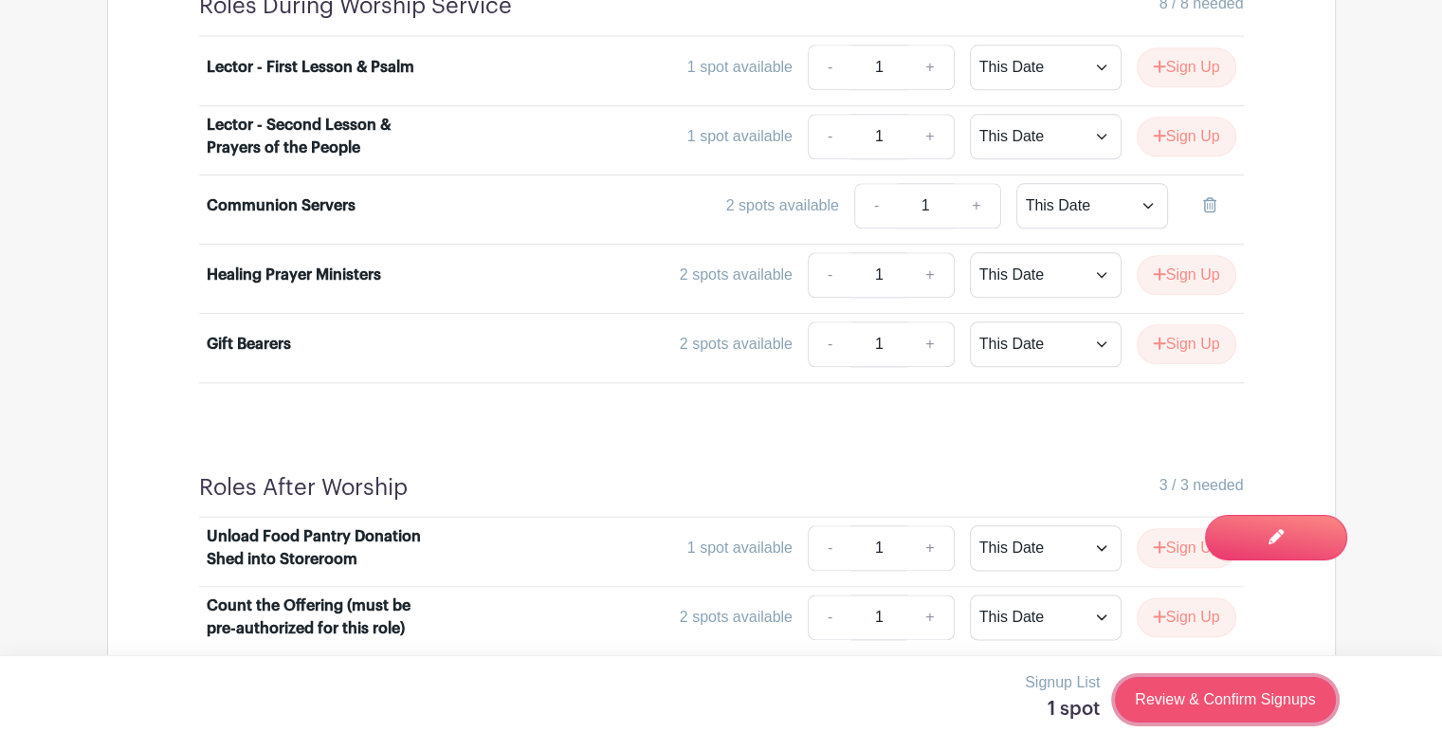
click at [1279, 693] on link "Review & Confirm Signups" at bounding box center [1225, 700] width 220 height 46
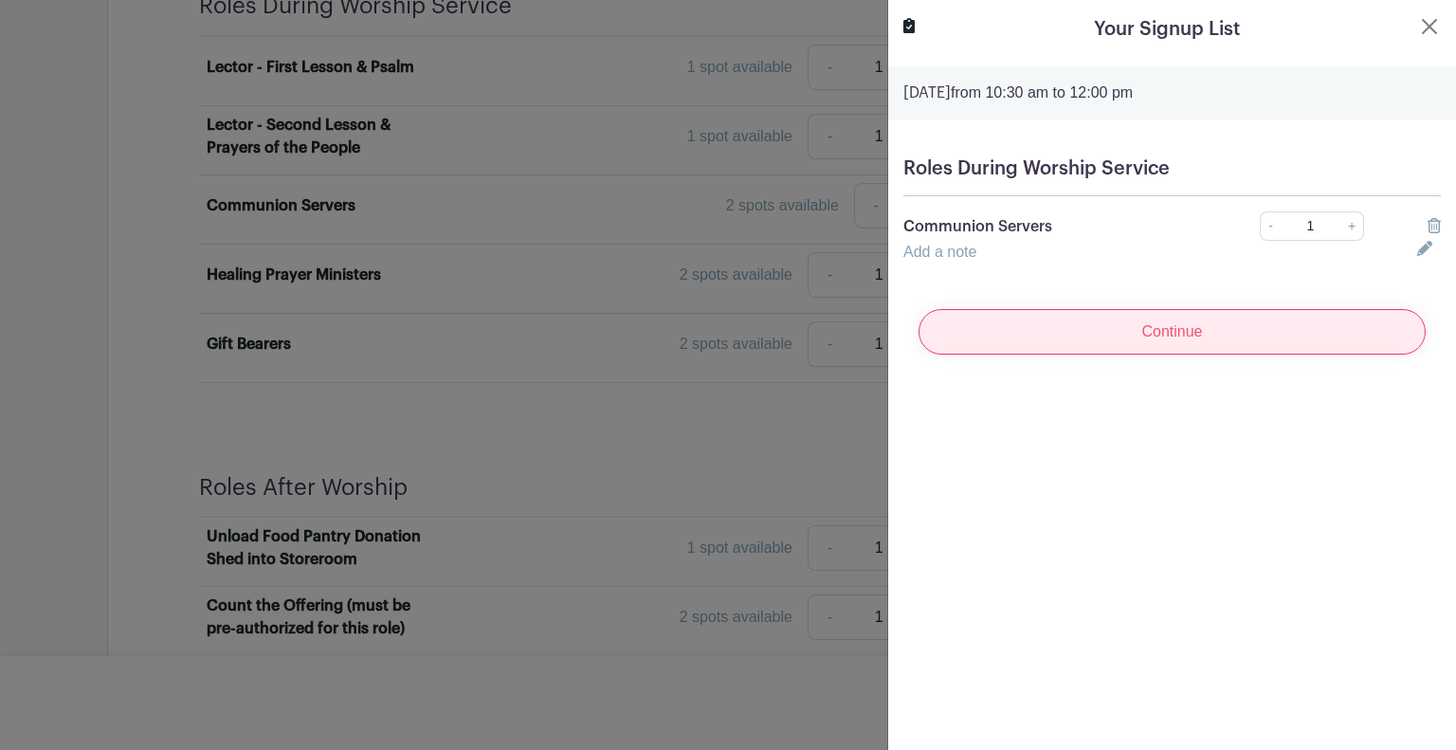
click at [1119, 318] on input "Continue" at bounding box center [1172, 332] width 507 height 46
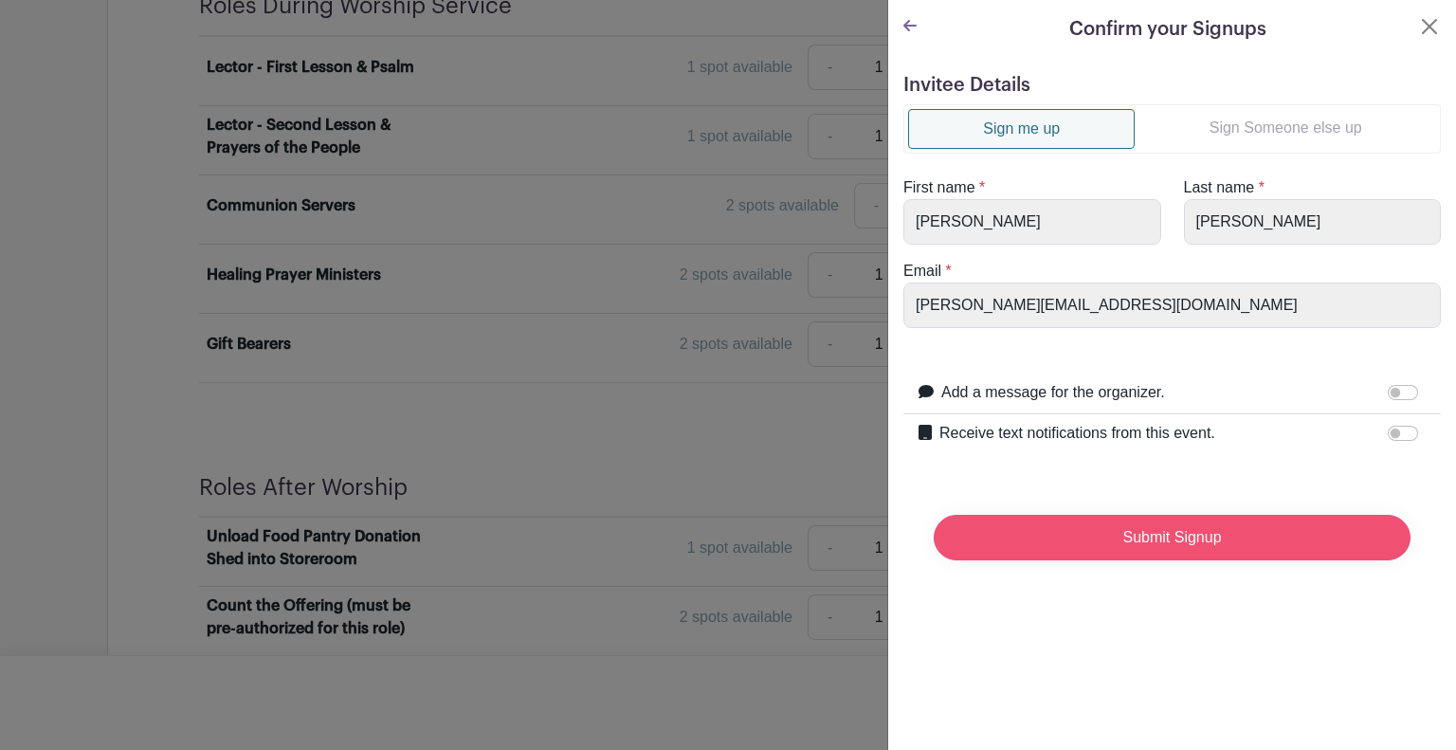
click at [1120, 547] on input "Submit Signup" at bounding box center [1172, 538] width 477 height 46
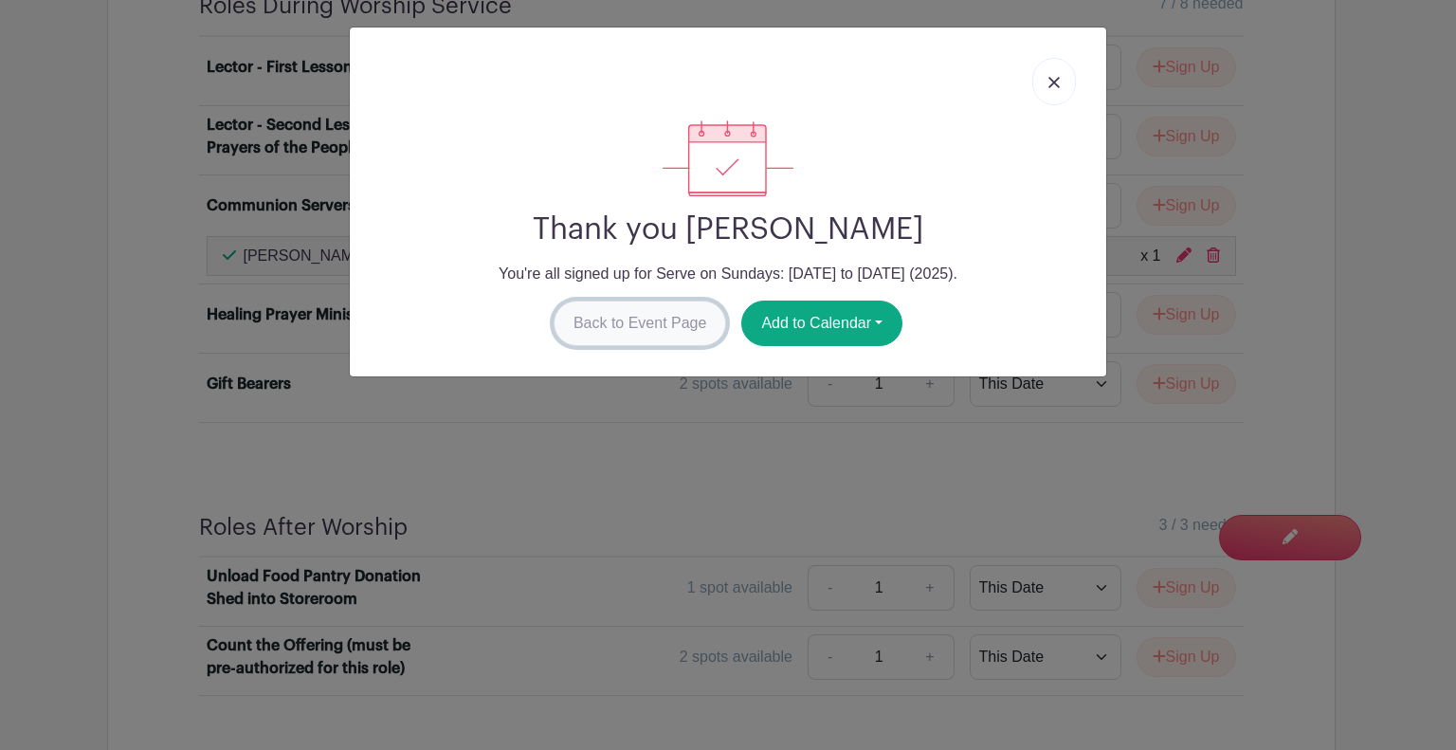
click at [608, 344] on link "Back to Event Page" at bounding box center [640, 323] width 173 height 46
